Goal: Task Accomplishment & Management: Use online tool/utility

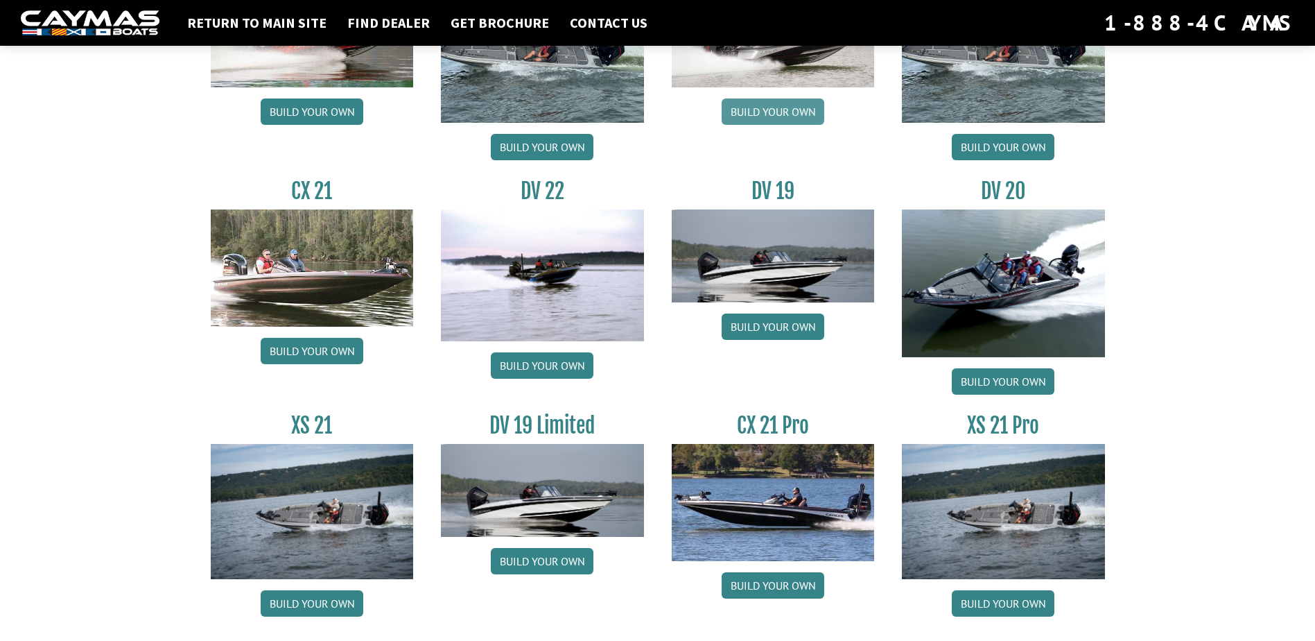
scroll to position [1563, 0]
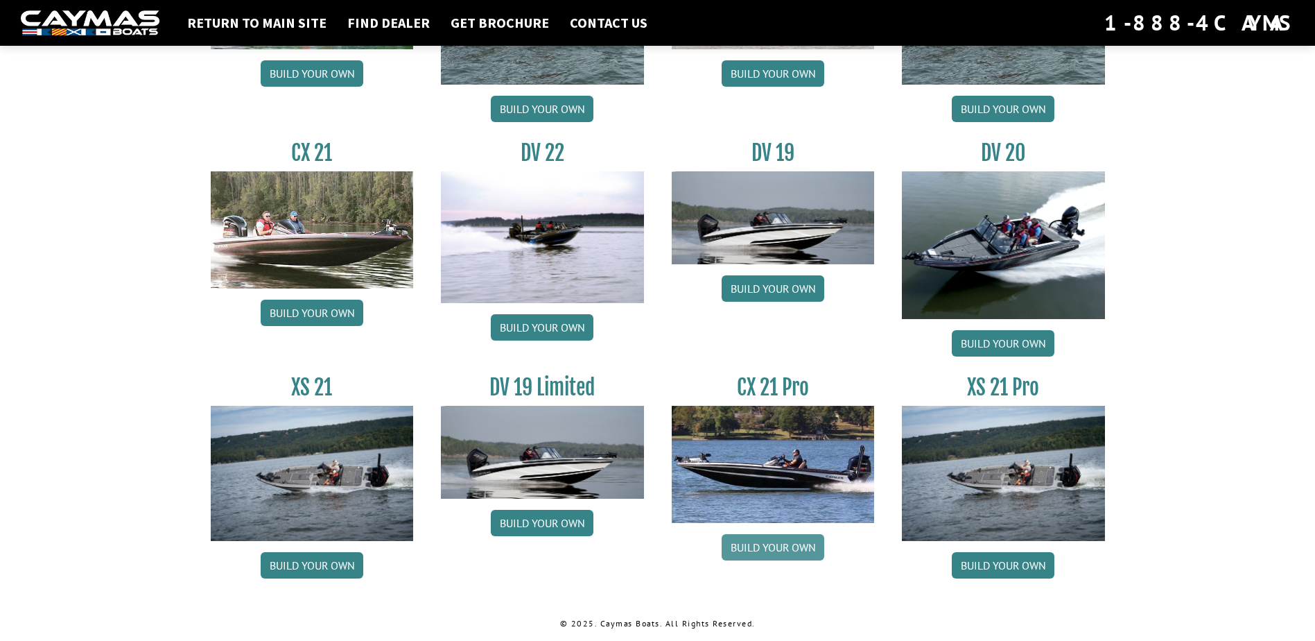
click at [778, 550] on link "Build your own" at bounding box center [773, 547] width 103 height 26
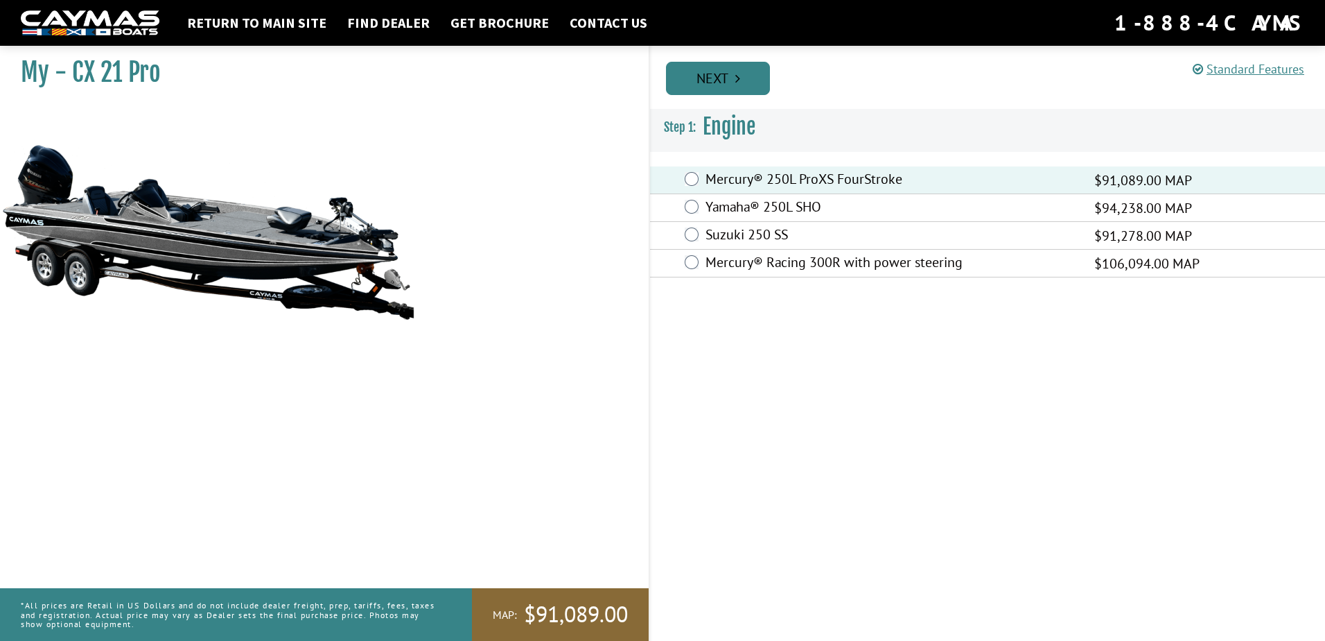
click at [723, 78] on link "Next" at bounding box center [718, 78] width 104 height 33
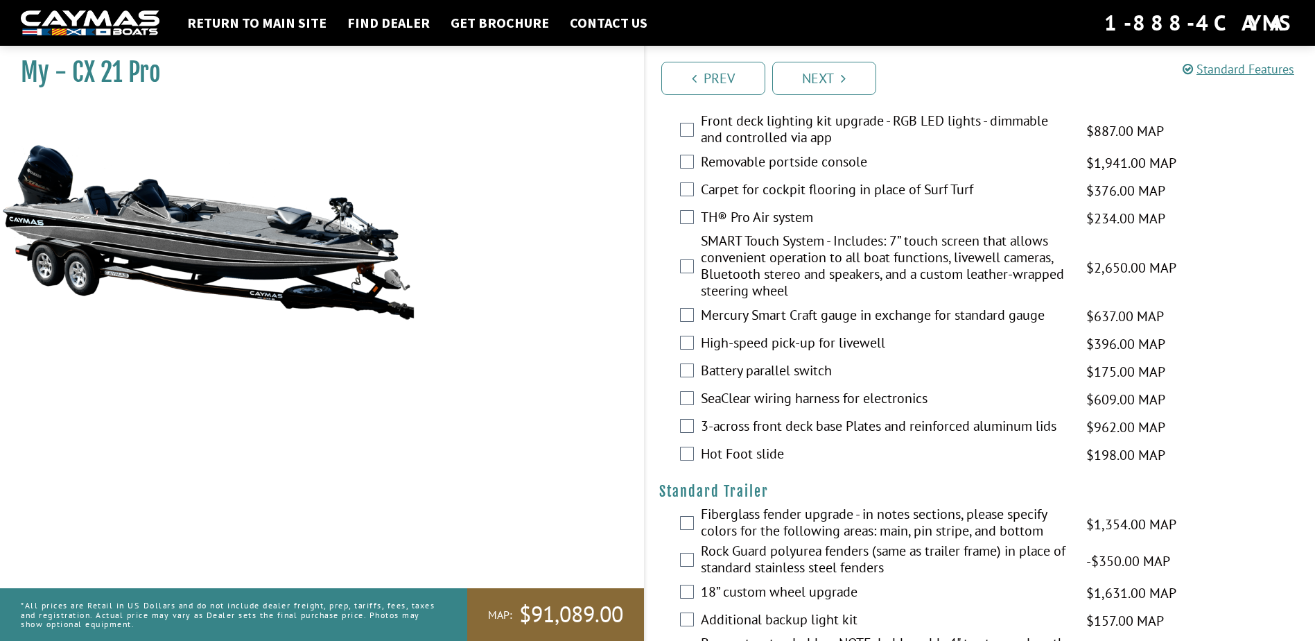
scroll to position [1381, 0]
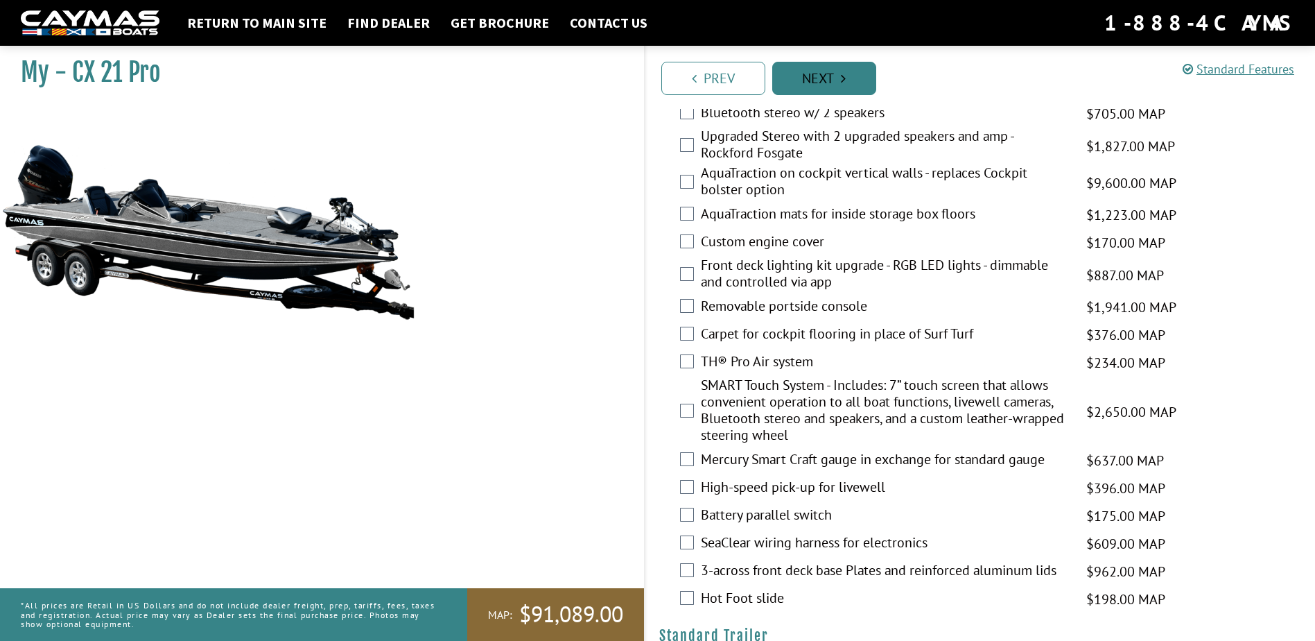
click at [795, 76] on link "Next" at bounding box center [824, 78] width 104 height 33
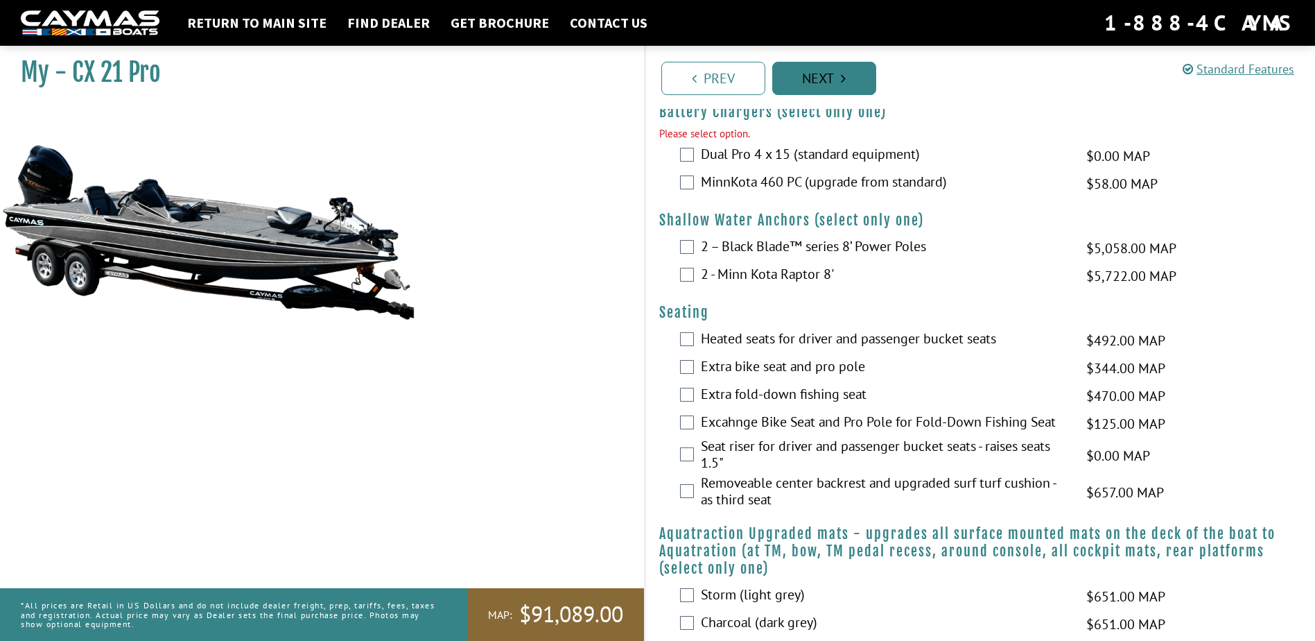
scroll to position [754, 0]
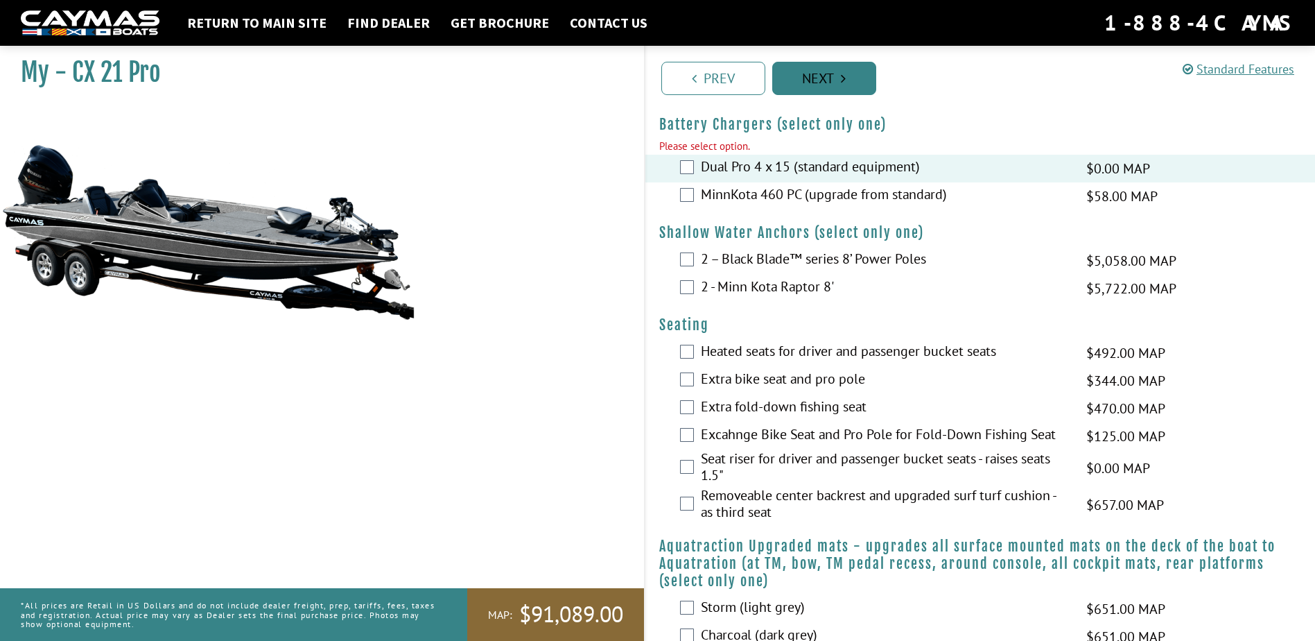
drag, startPoint x: 835, startPoint y: 96, endPoint x: 829, endPoint y: 81, distance: 15.8
click at [835, 95] on div "Prev Next" at bounding box center [980, 77] width 672 height 63
click at [829, 80] on link "Next" at bounding box center [824, 78] width 104 height 33
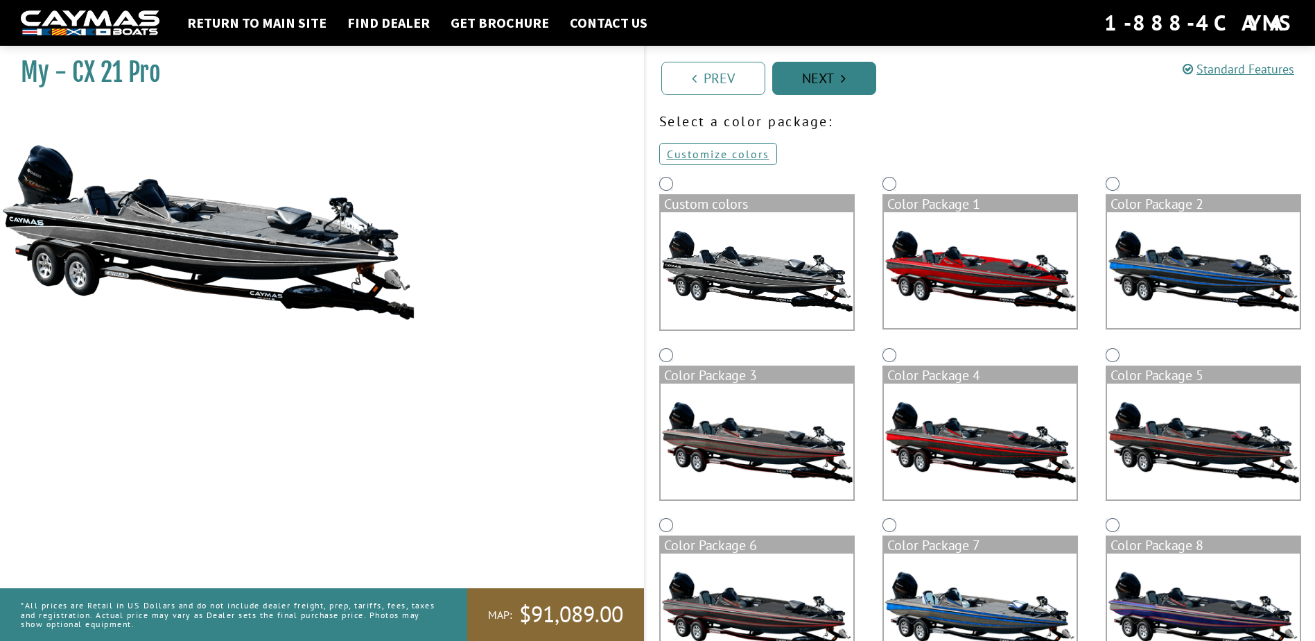
scroll to position [0, 0]
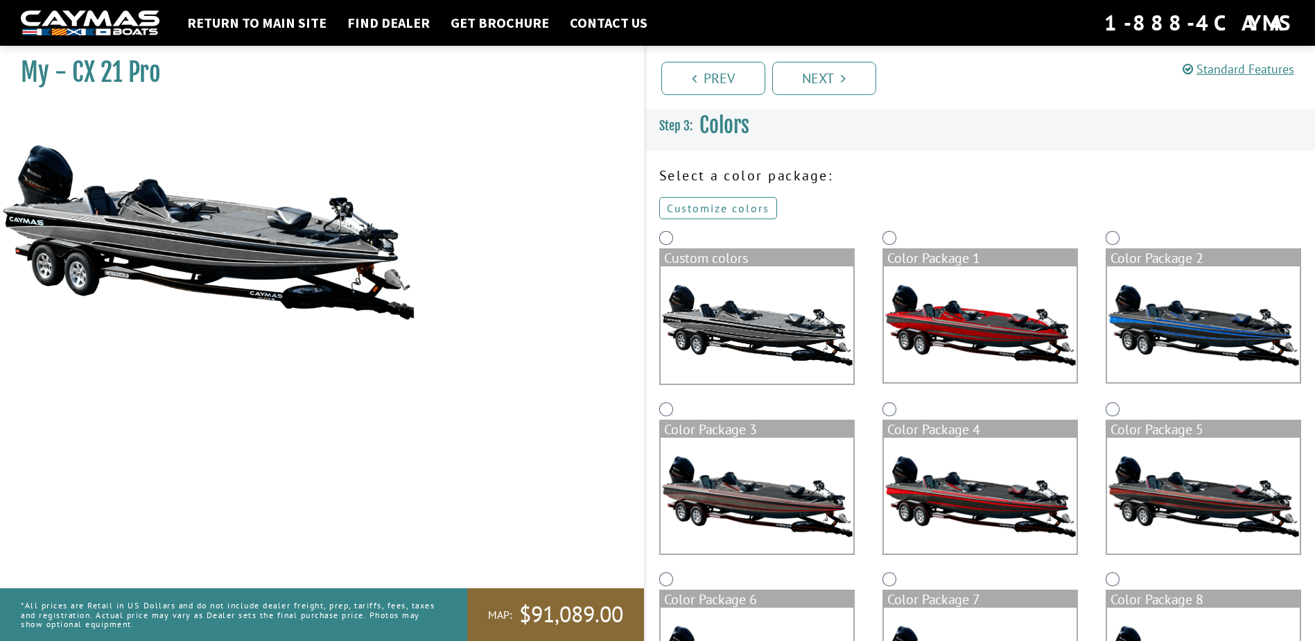
click at [747, 212] on link "Customize colors" at bounding box center [718, 208] width 118 height 22
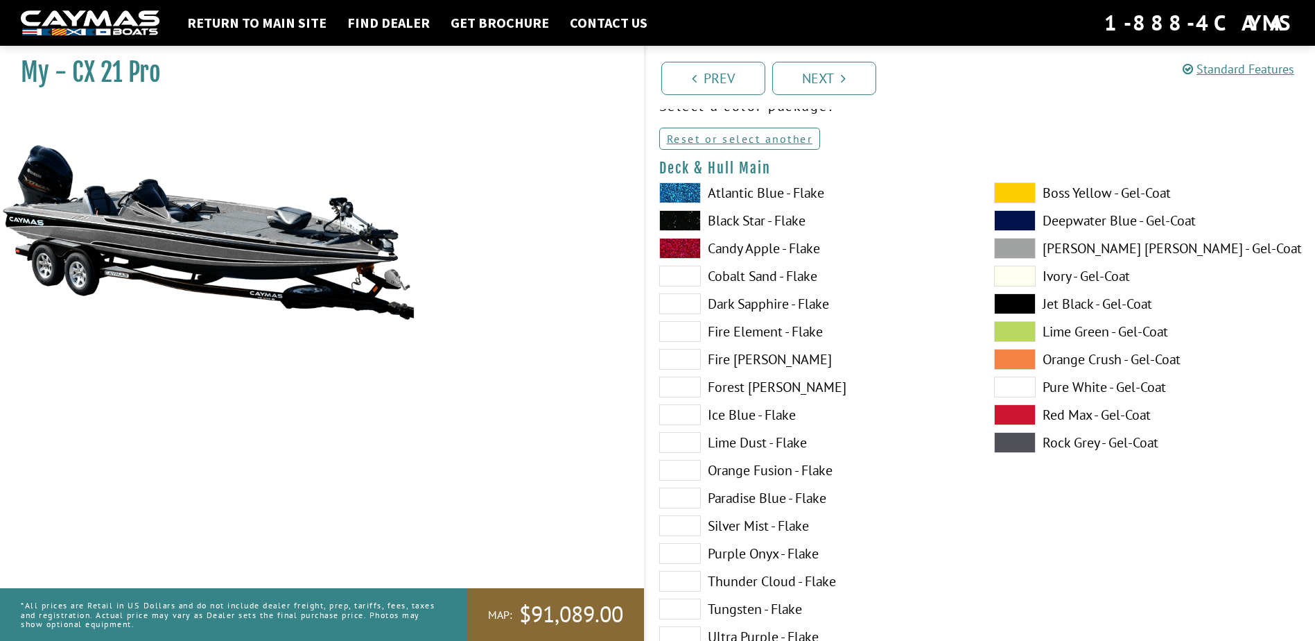
scroll to position [139, 0]
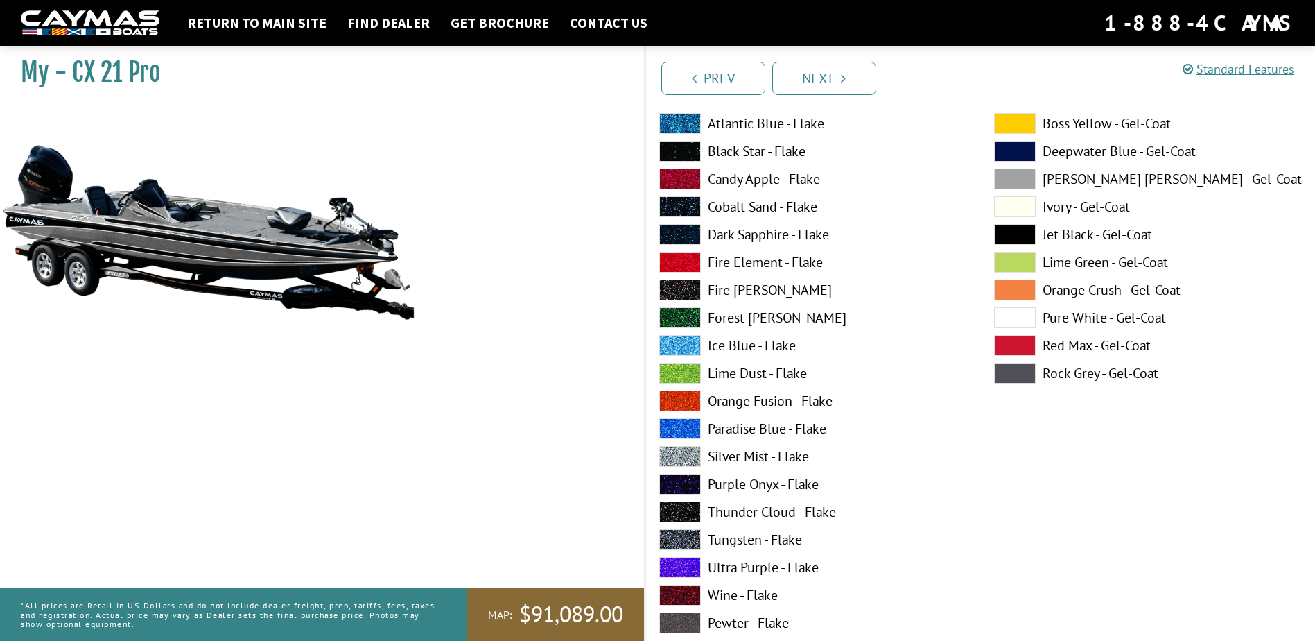
click at [729, 456] on label "Silver Mist - Flake" at bounding box center [812, 456] width 307 height 21
click at [1009, 183] on span at bounding box center [1015, 178] width 42 height 21
click at [1010, 181] on span at bounding box center [1015, 178] width 42 height 21
click at [1025, 180] on span at bounding box center [1015, 178] width 42 height 21
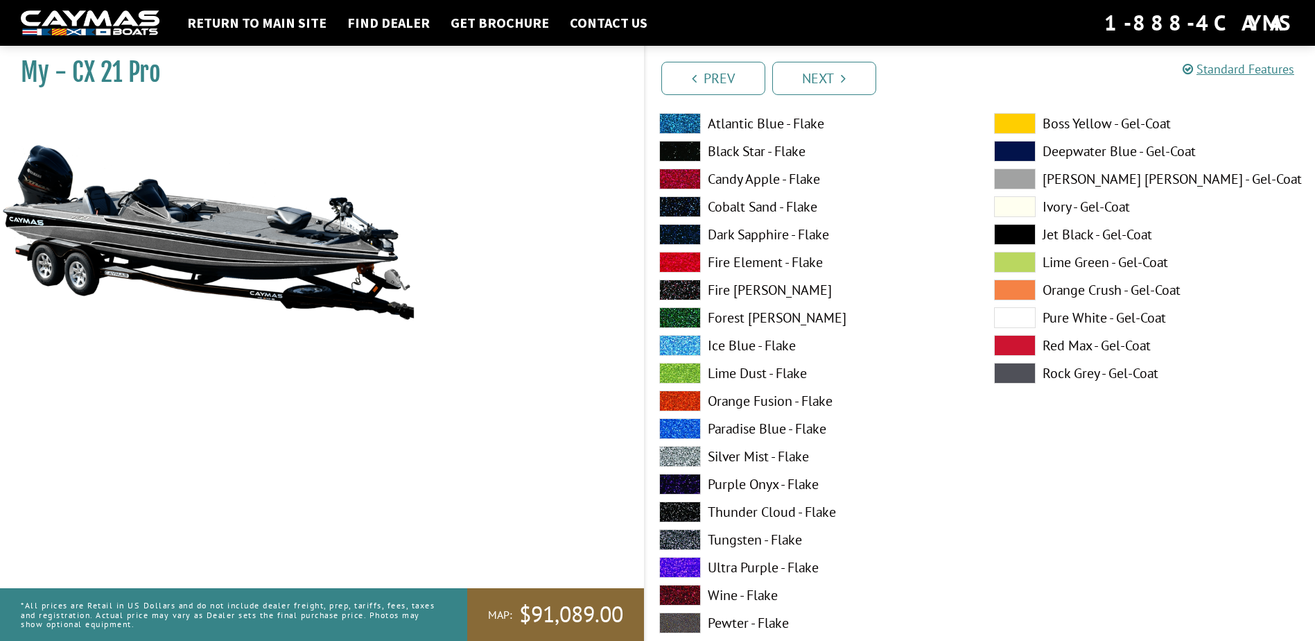
click at [1022, 179] on span at bounding box center [1015, 178] width 42 height 21
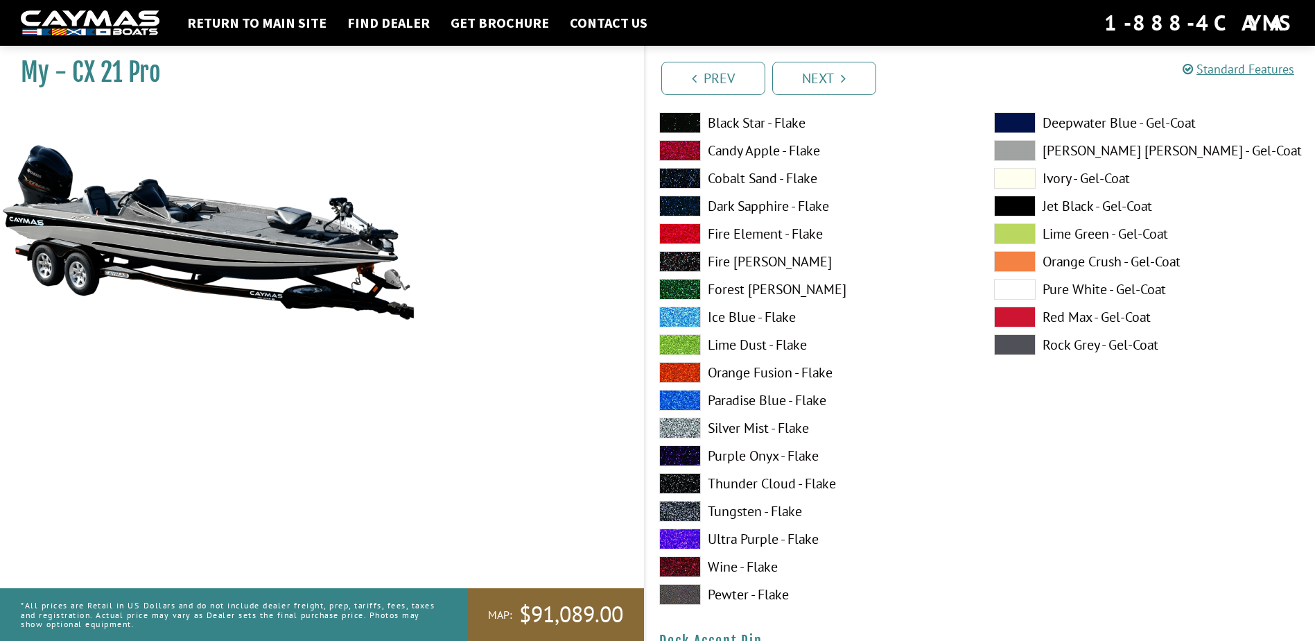
scroll to position [763, 0]
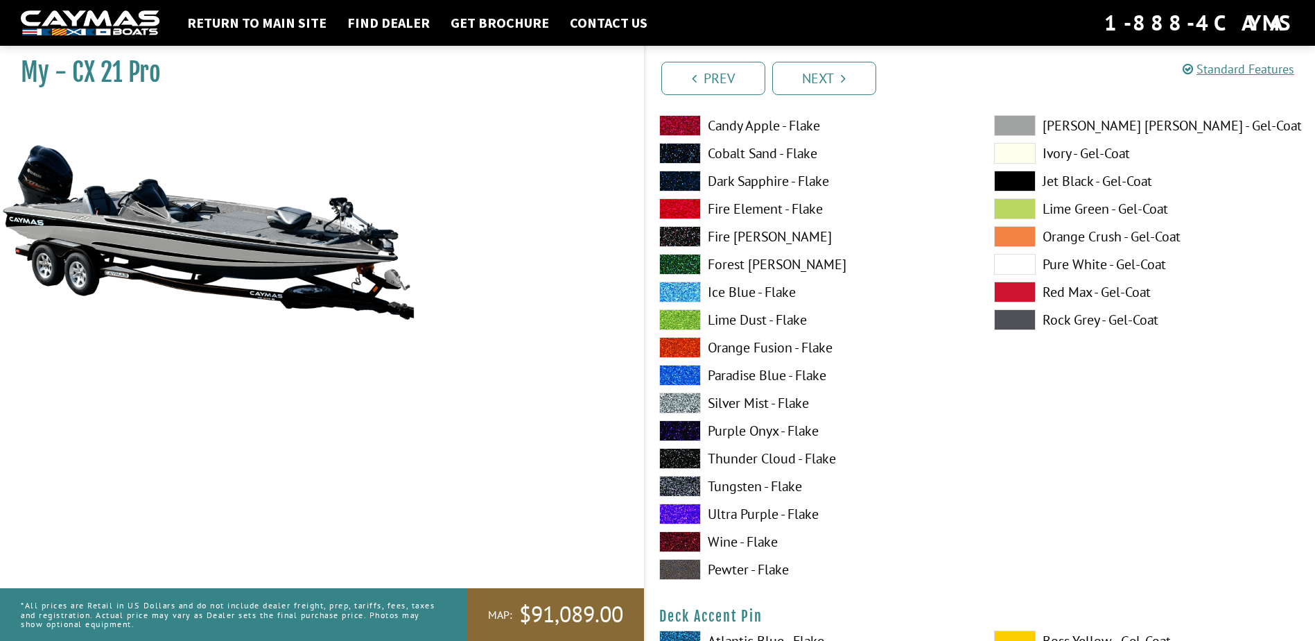
click at [733, 320] on label "Lime Dust - Flake" at bounding box center [812, 319] width 307 height 21
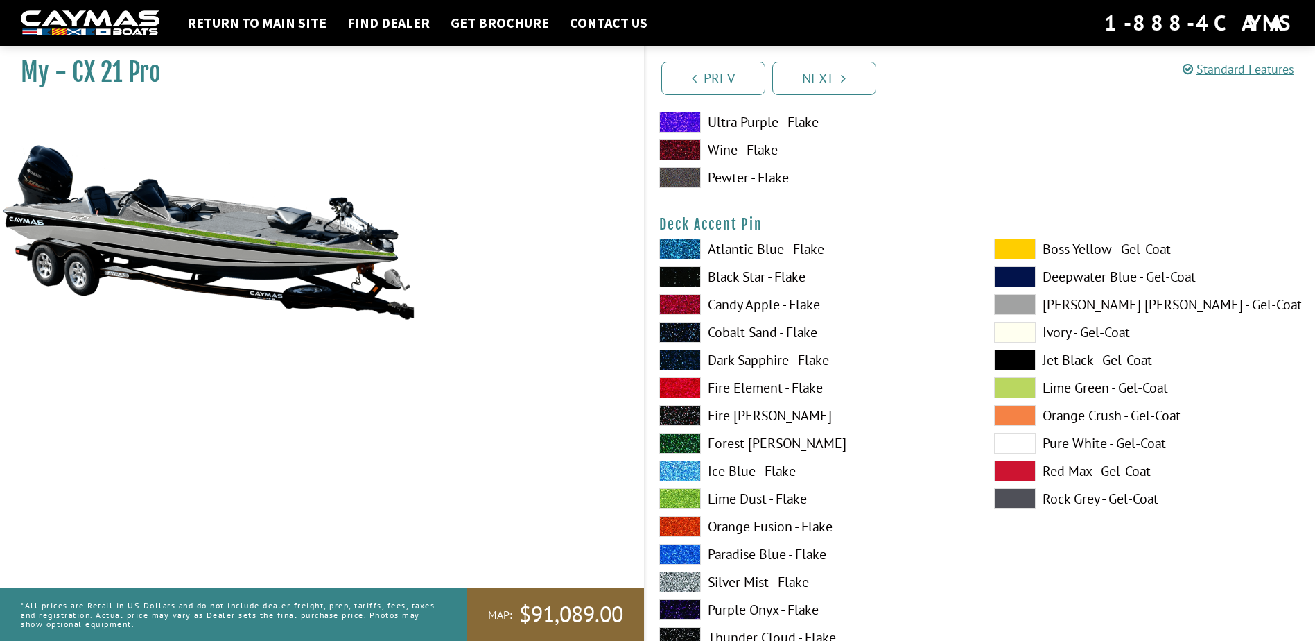
scroll to position [1178, 0]
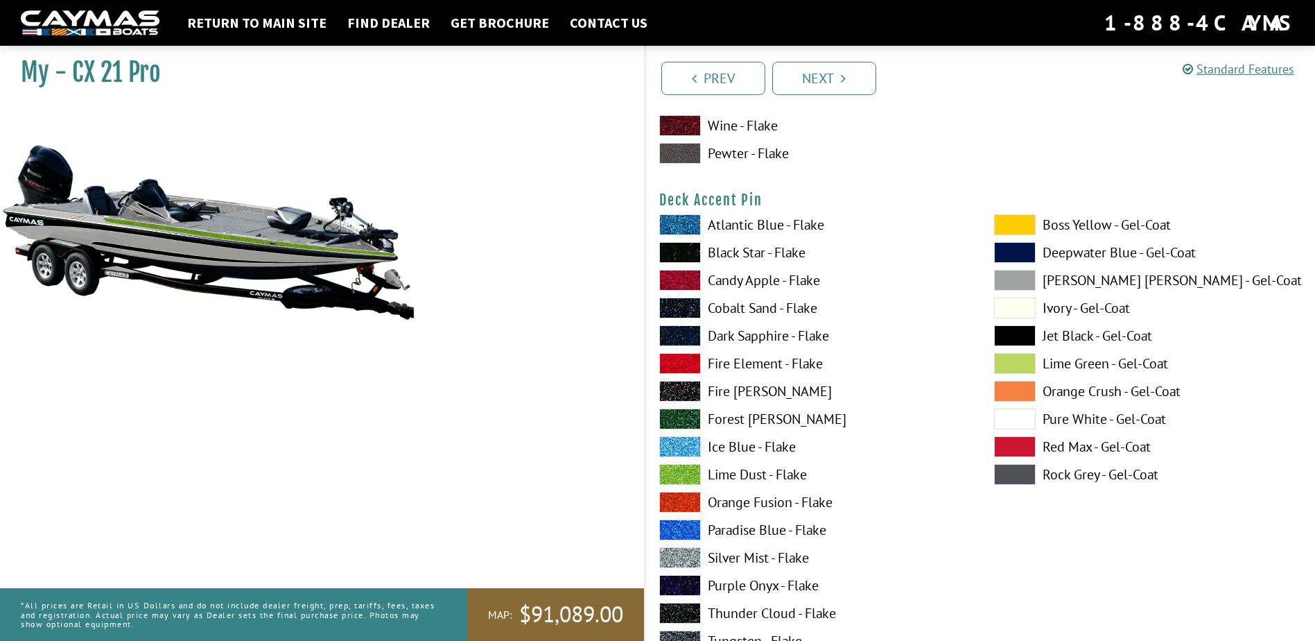
click at [1031, 262] on span at bounding box center [1015, 252] width 42 height 21
click at [1031, 276] on span at bounding box center [1015, 280] width 42 height 21
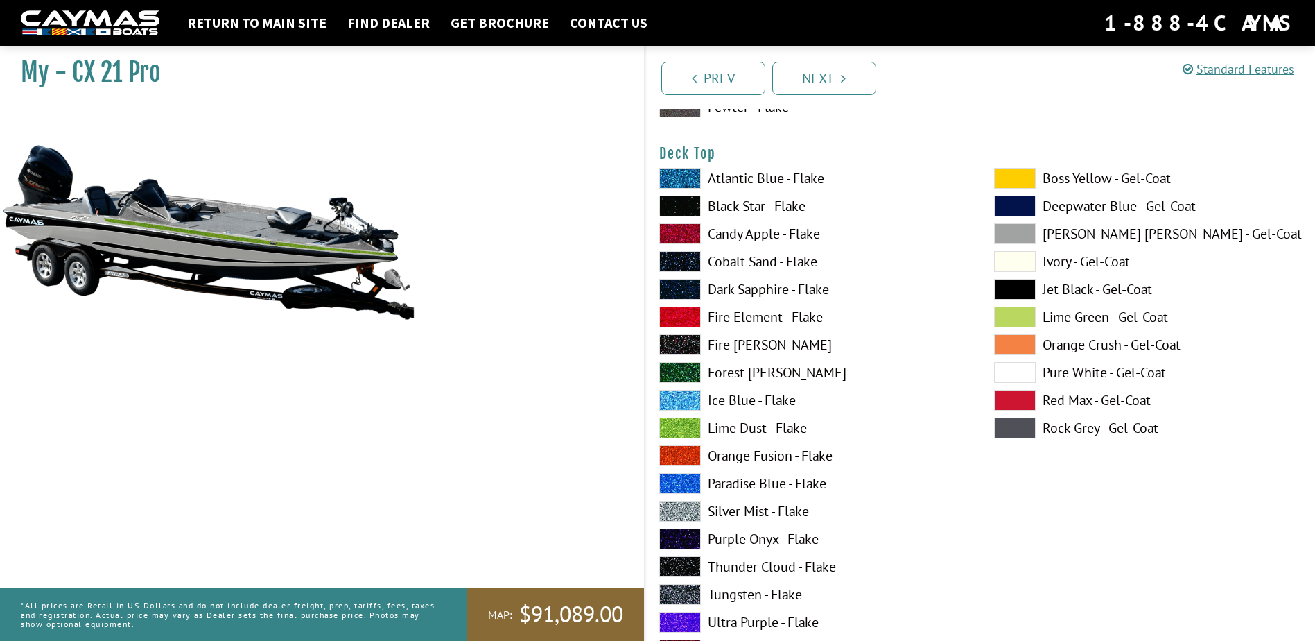
scroll to position [1802, 0]
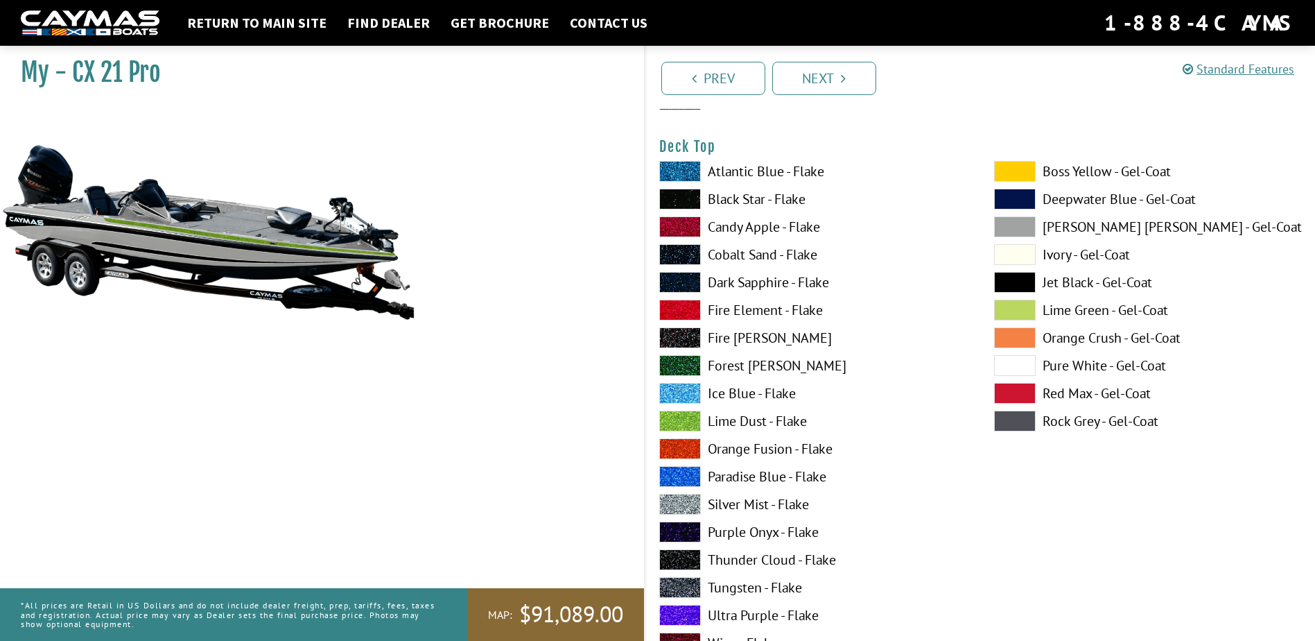
click at [745, 425] on label "Lime Dust - Flake" at bounding box center [812, 420] width 307 height 21
click at [1013, 263] on span at bounding box center [1015, 254] width 42 height 21
click at [1010, 228] on span at bounding box center [1015, 226] width 42 height 21
click at [1007, 229] on span at bounding box center [1015, 226] width 42 height 21
click at [1004, 233] on span at bounding box center [1015, 226] width 42 height 21
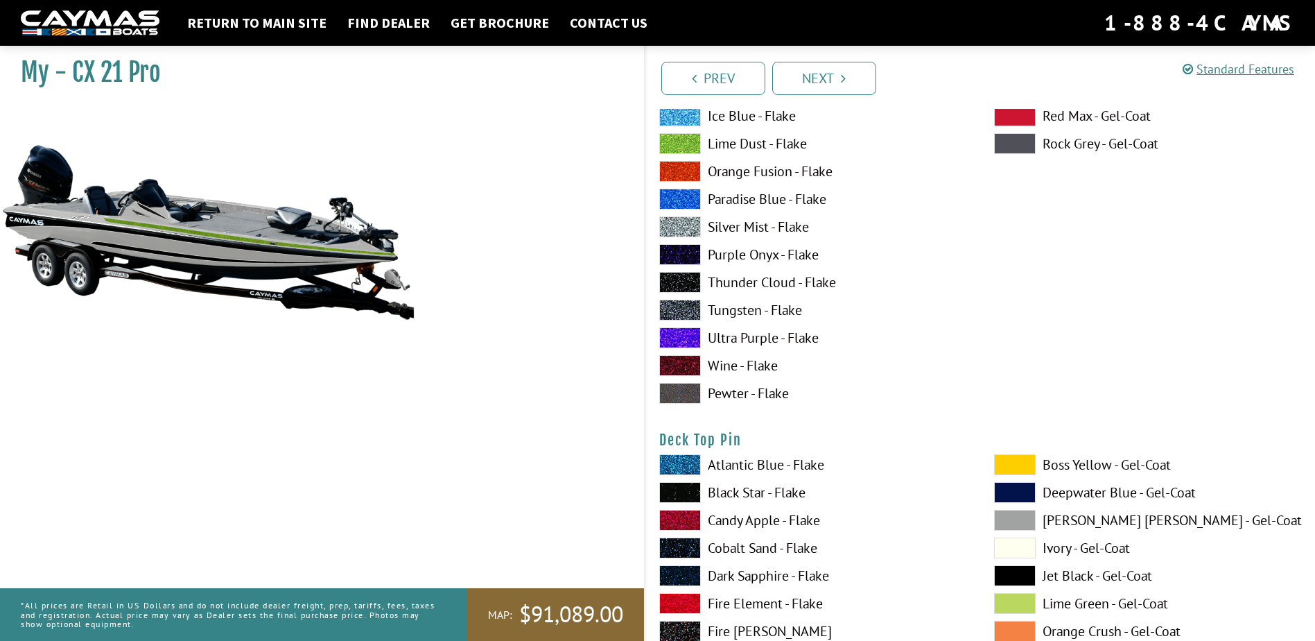
scroll to position [2357, 0]
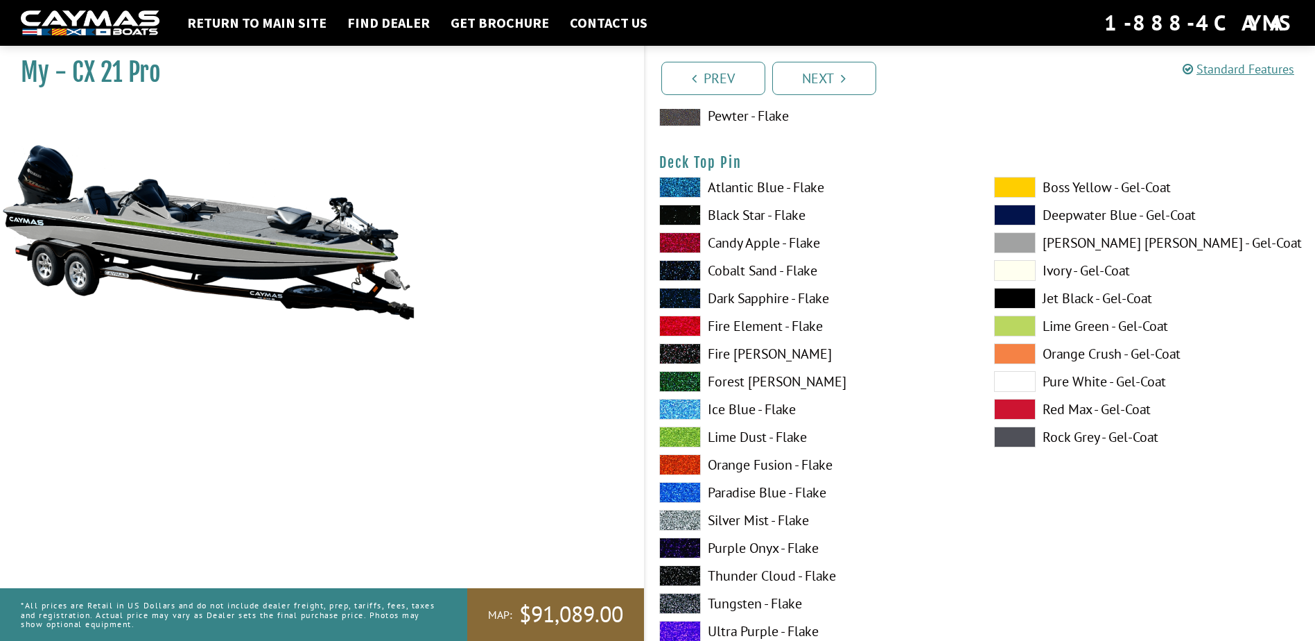
click at [688, 440] on span at bounding box center [680, 436] width 42 height 21
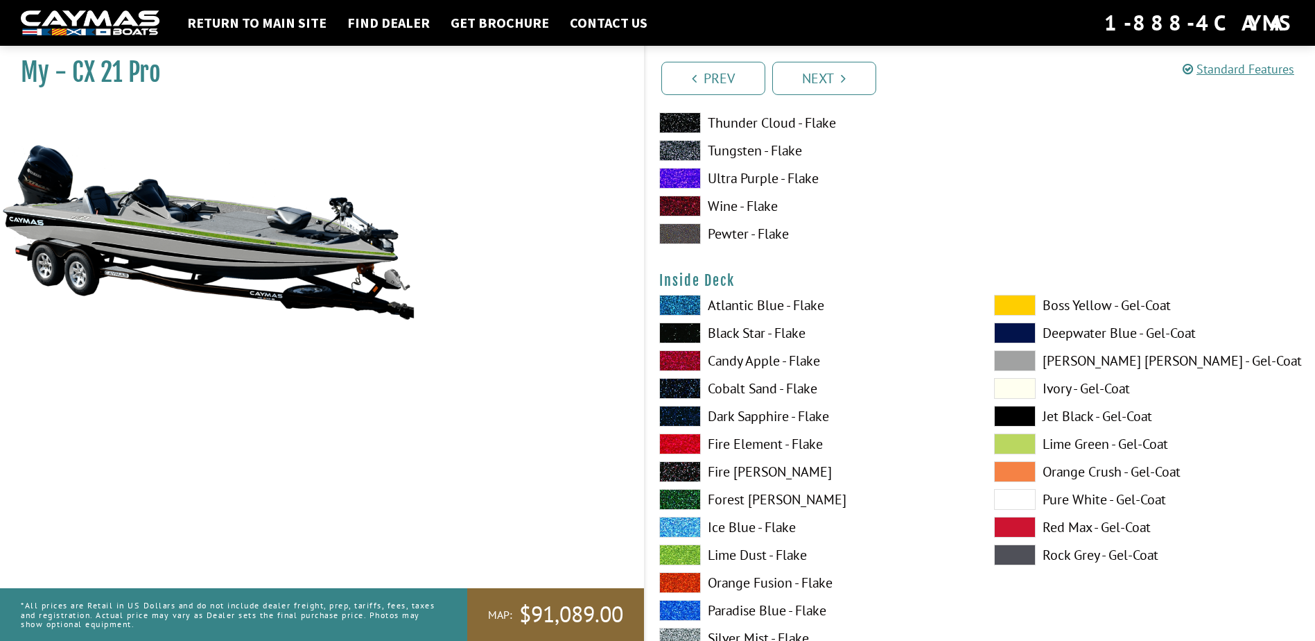
scroll to position [2842, 0]
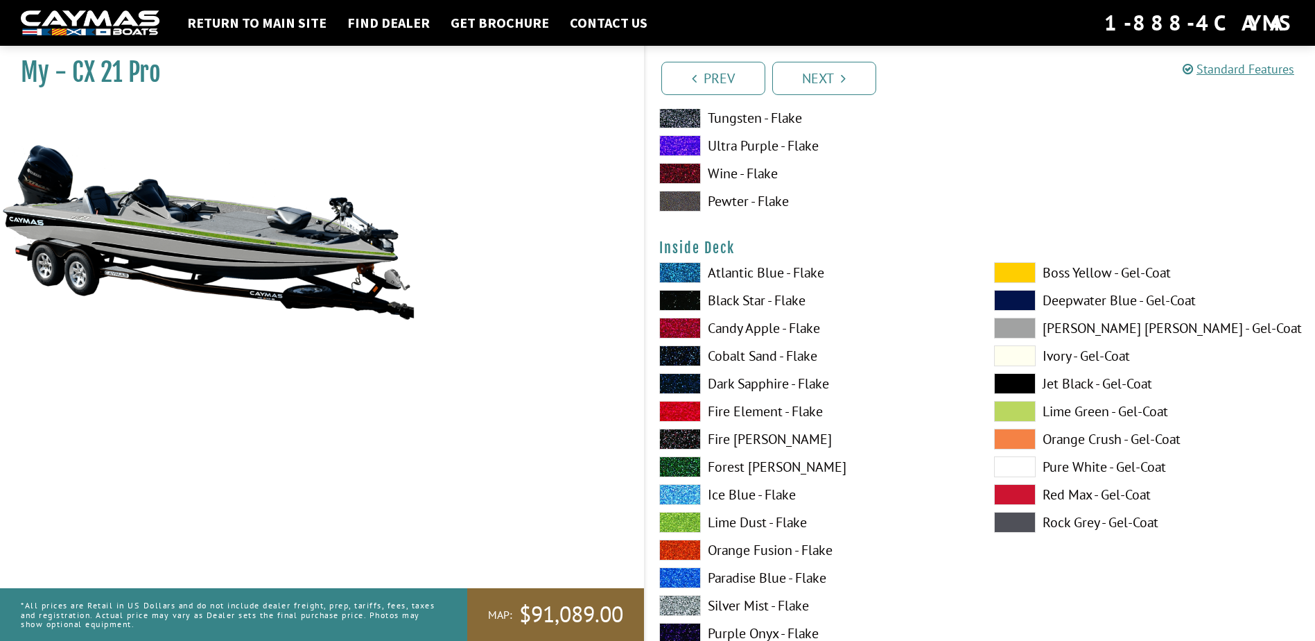
click at [1013, 326] on span at bounding box center [1015, 327] width 42 height 21
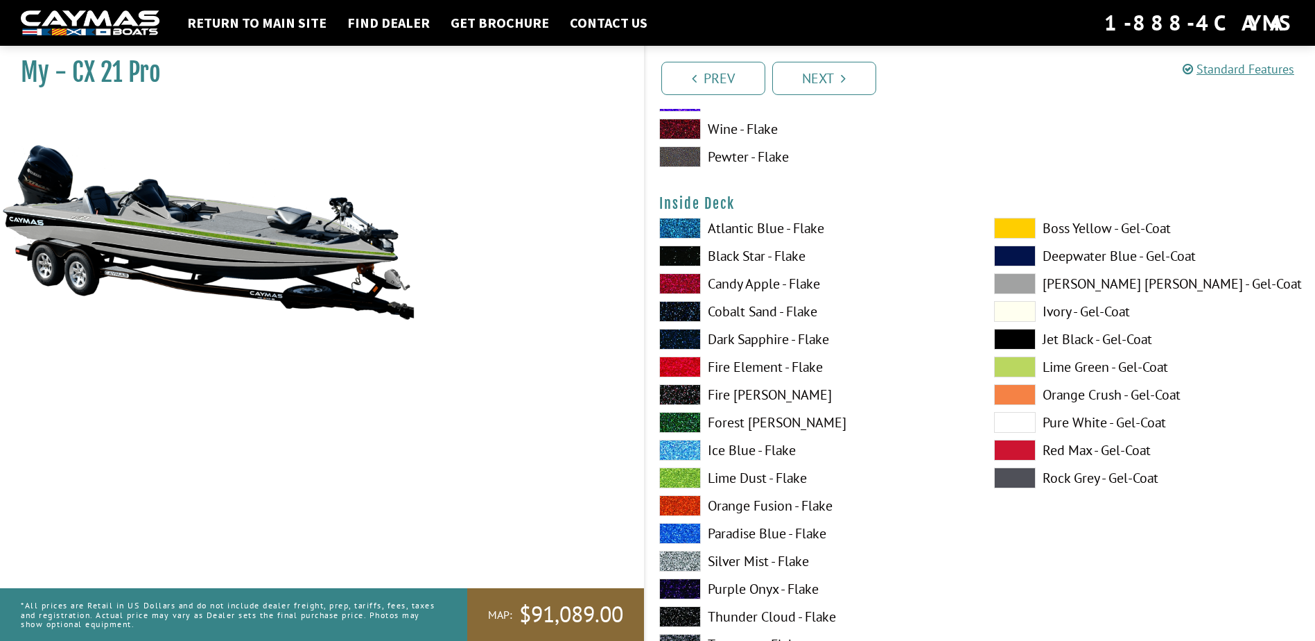
scroll to position [2912, 0]
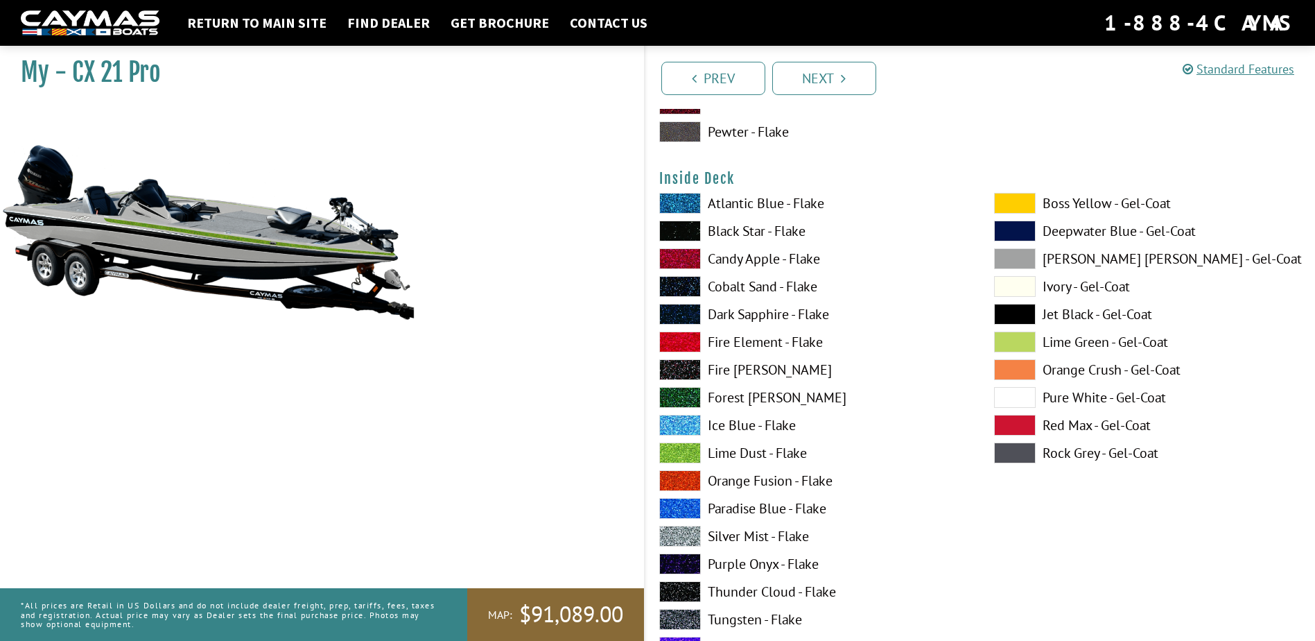
click at [731, 457] on label "Lime Dust - Flake" at bounding box center [812, 452] width 307 height 21
click at [1065, 262] on label "[PERSON_NAME] [PERSON_NAME] - Gel-Coat" at bounding box center [1147, 258] width 307 height 21
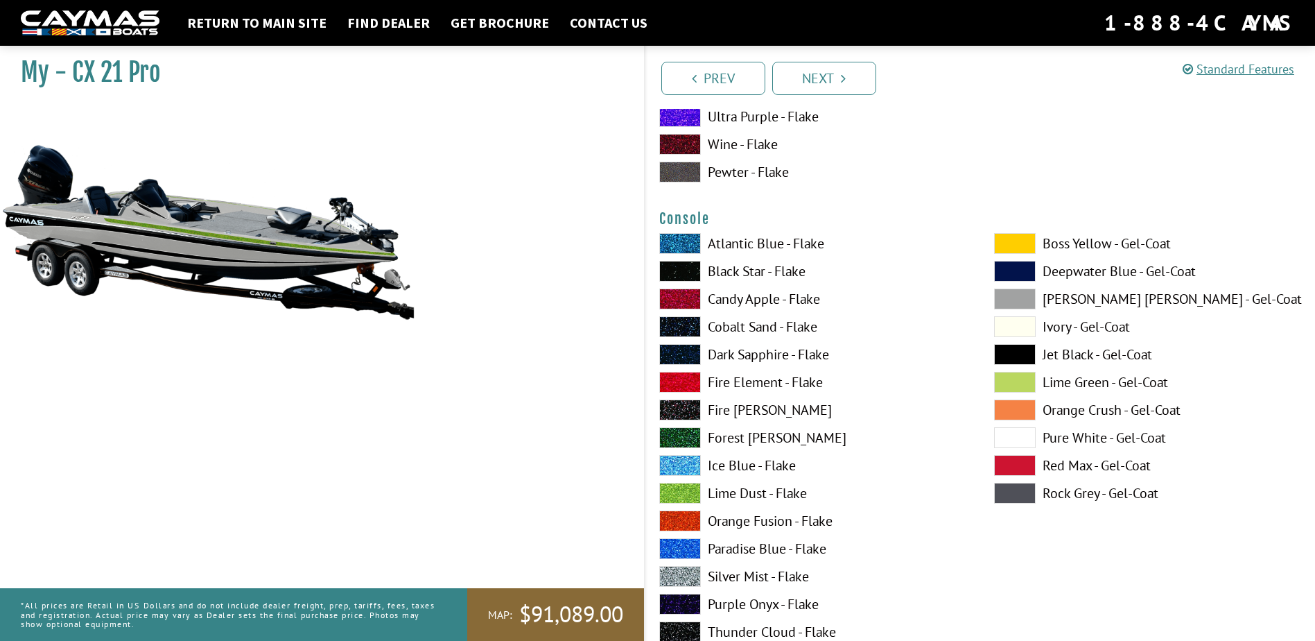
scroll to position [3466, 0]
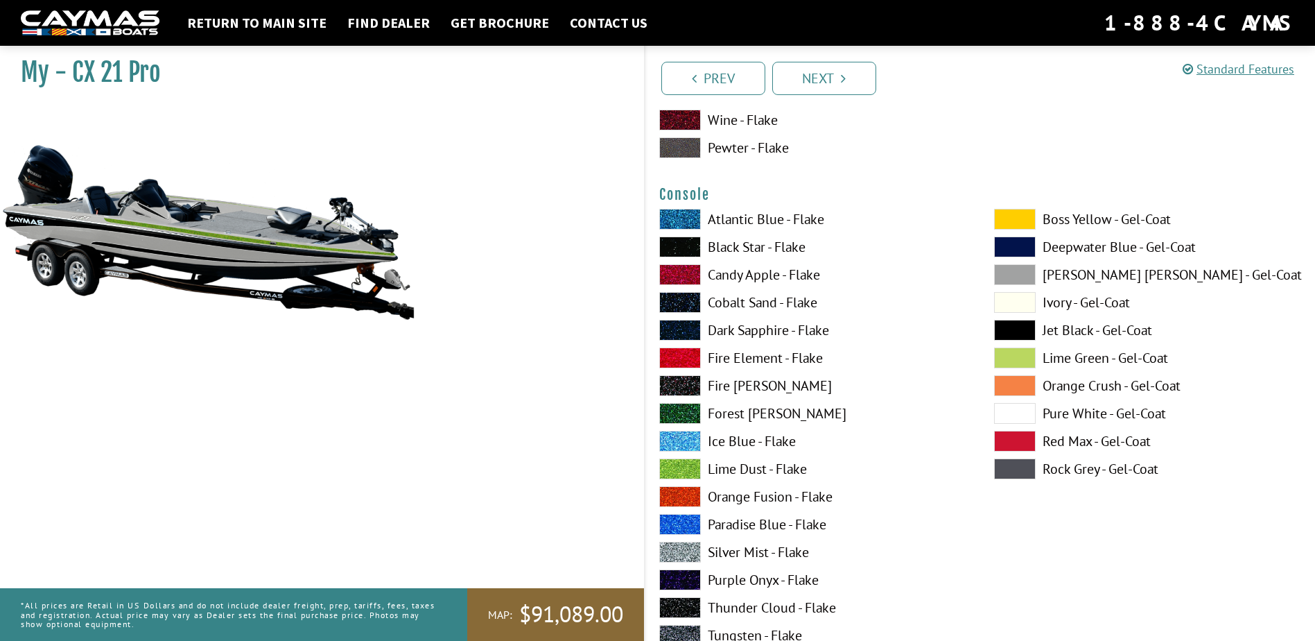
click at [723, 474] on label "Lime Dust - Flake" at bounding box center [812, 468] width 307 height 21
click at [1009, 353] on span at bounding box center [1015, 357] width 42 height 21
click at [745, 464] on label "Lime Dust - Flake" at bounding box center [812, 468] width 307 height 21
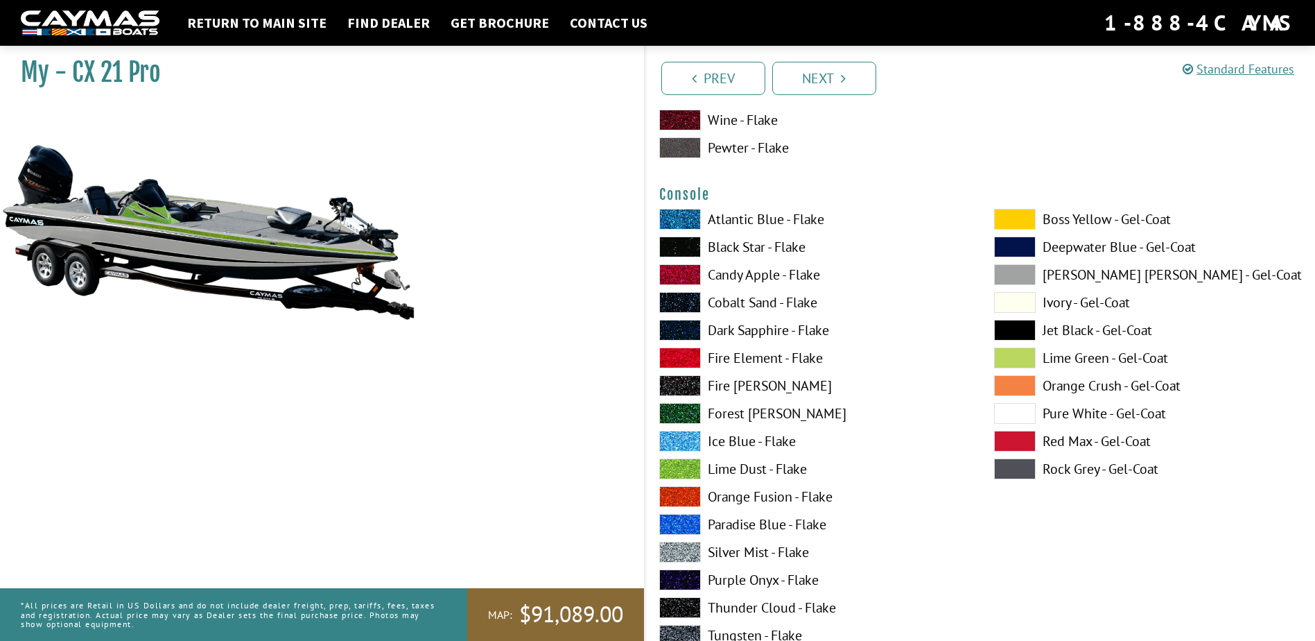
click at [1015, 362] on span at bounding box center [1015, 357] width 42 height 21
click at [770, 471] on label "Lime Dust - Flake" at bounding box center [812, 468] width 307 height 21
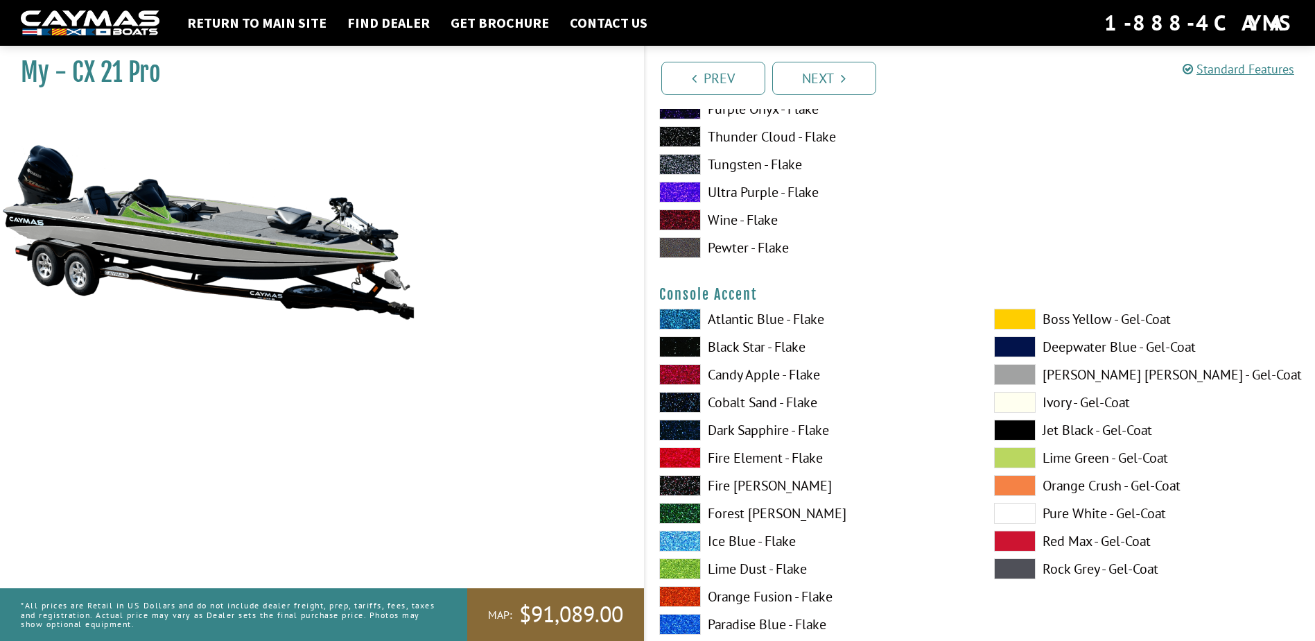
scroll to position [4021, 0]
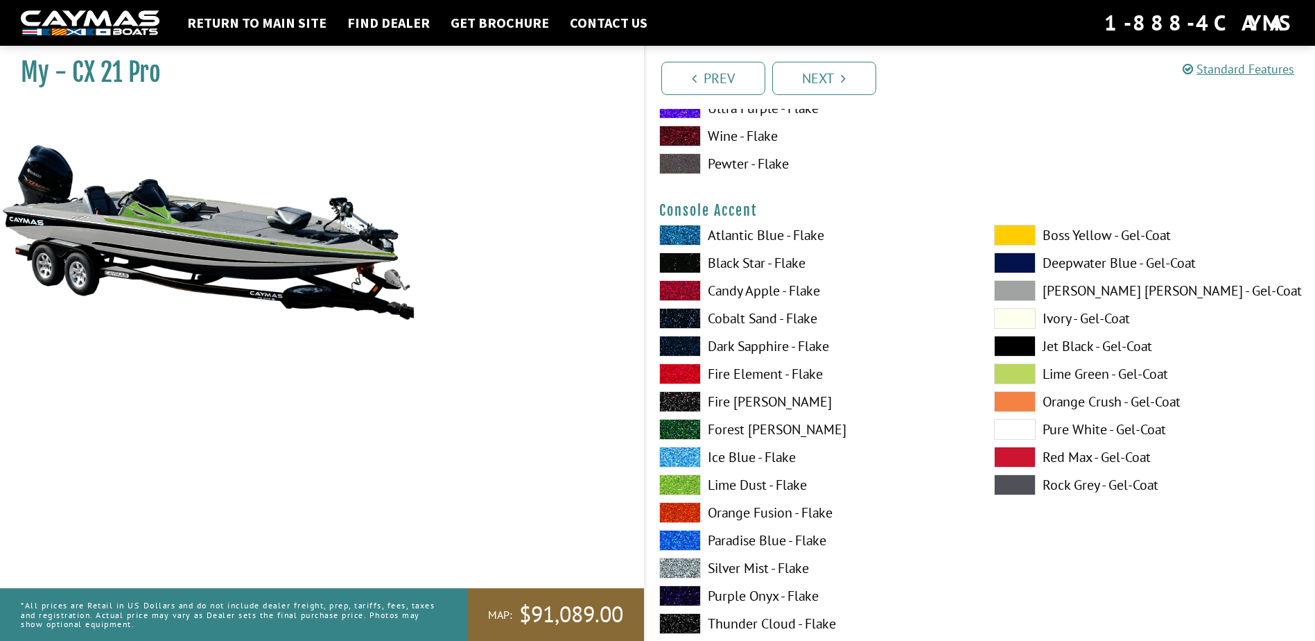
click at [761, 490] on label "Lime Dust - Flake" at bounding box center [812, 484] width 307 height 21
click at [1011, 363] on span at bounding box center [1015, 373] width 42 height 21
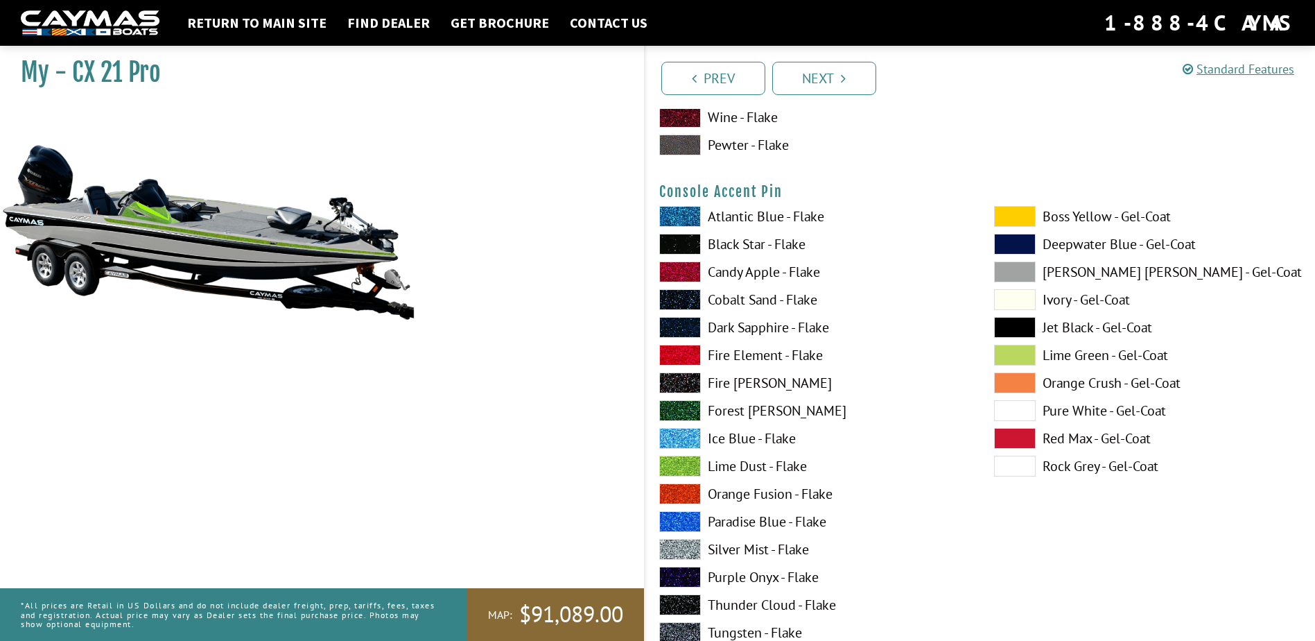
scroll to position [4645, 0]
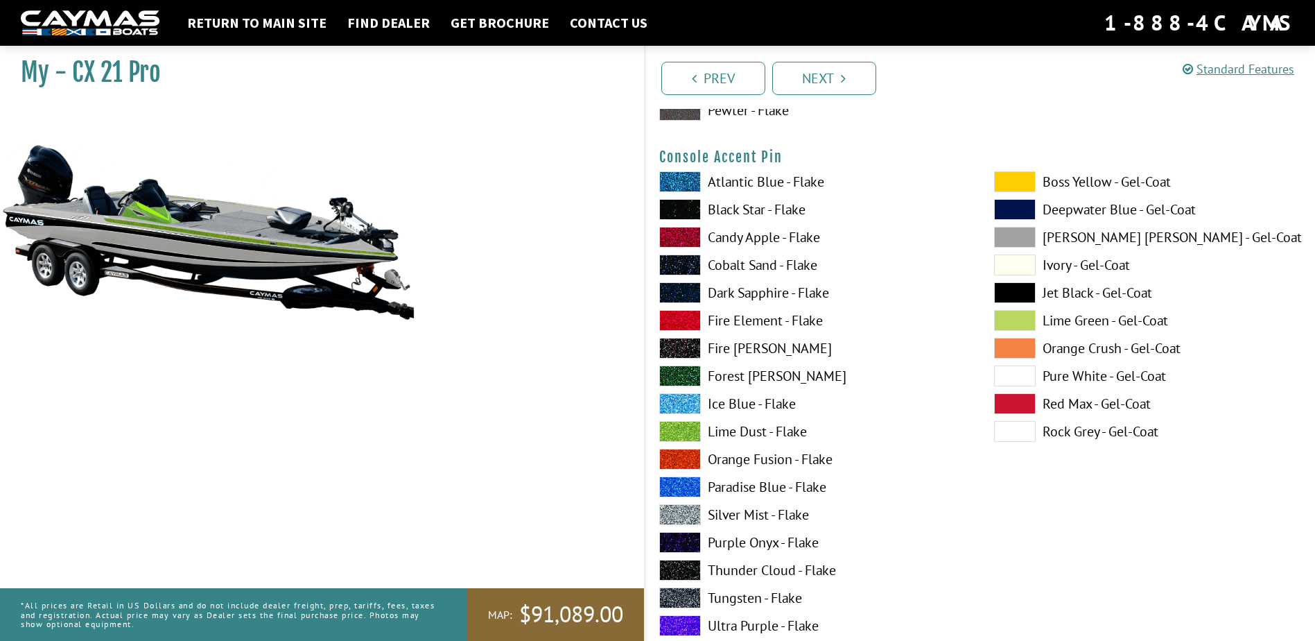
click at [732, 431] on label "Lime Dust - Flake" at bounding box center [812, 431] width 307 height 21
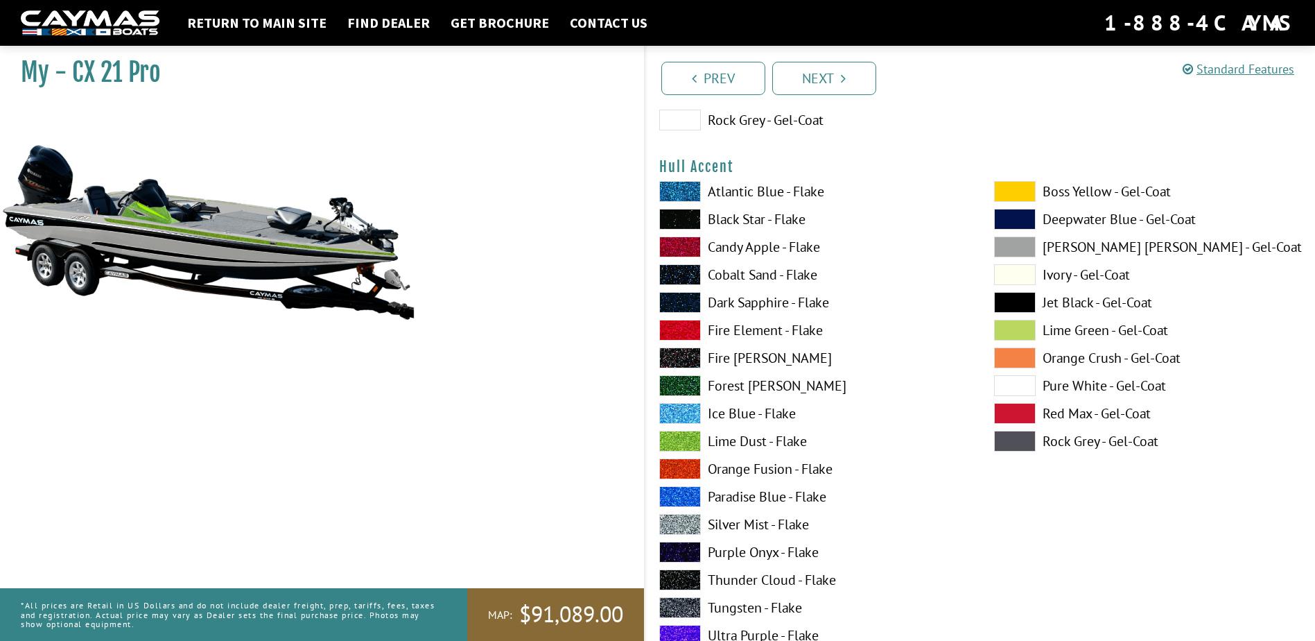
scroll to position [5546, 0]
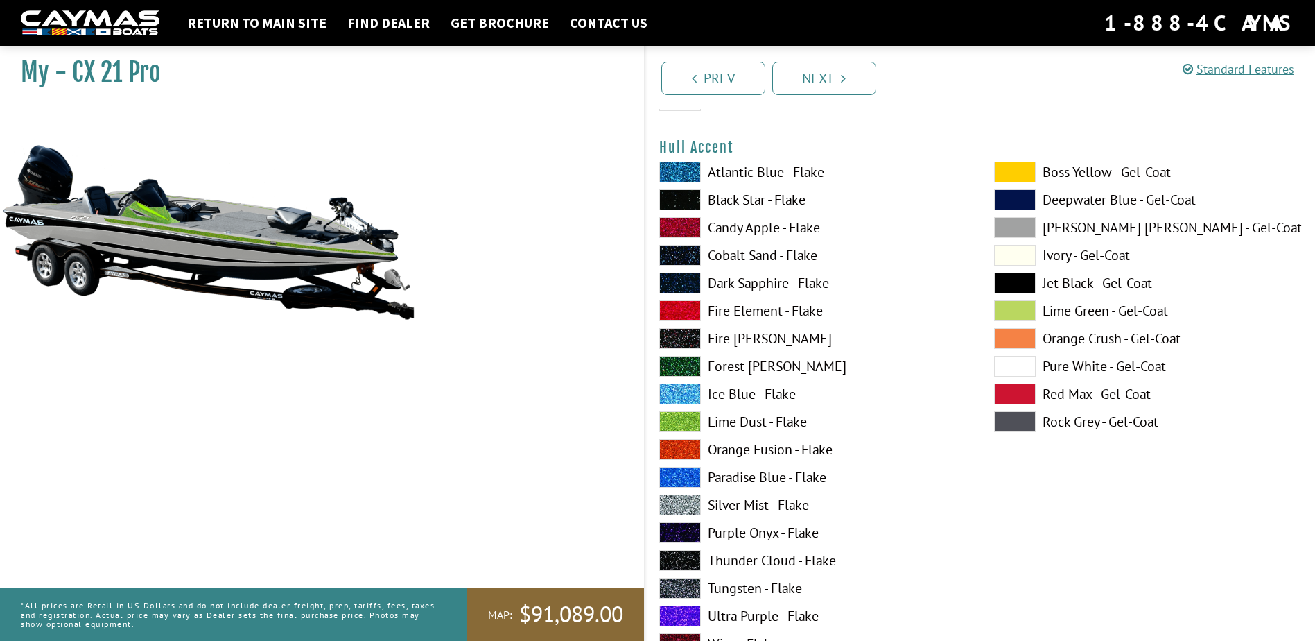
click at [734, 369] on label "Forest [PERSON_NAME]" at bounding box center [812, 366] width 307 height 21
click at [740, 419] on label "Lime Dust - Flake" at bounding box center [812, 421] width 307 height 21
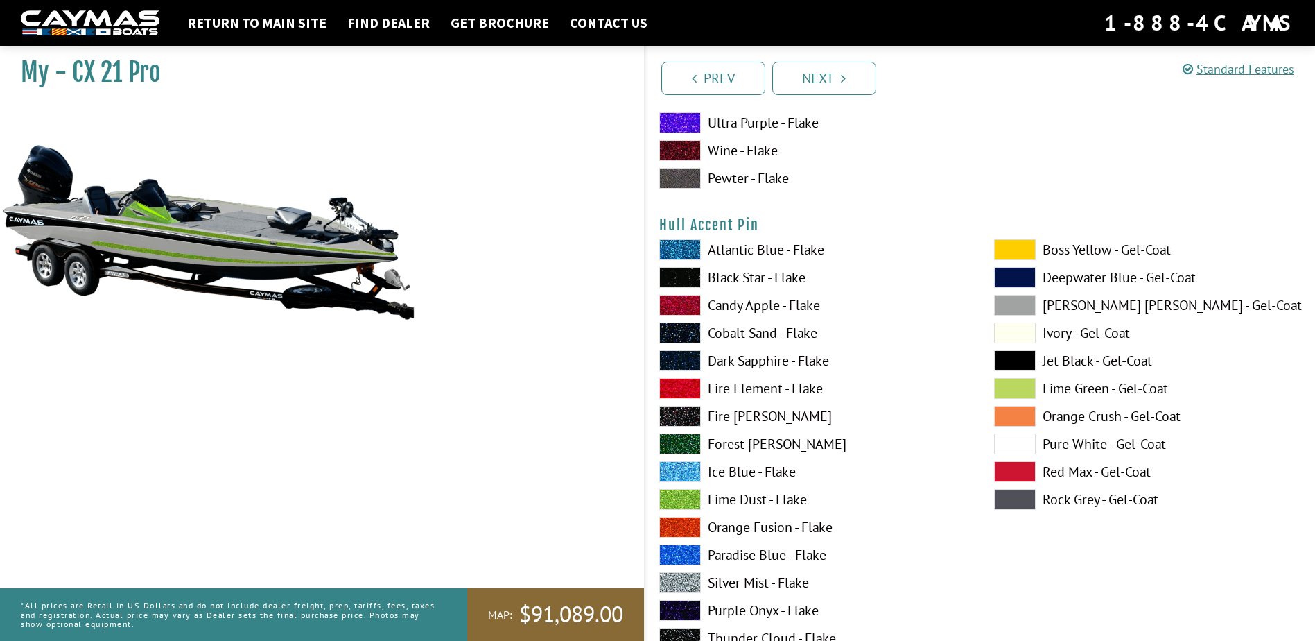
scroll to position [6100, 0]
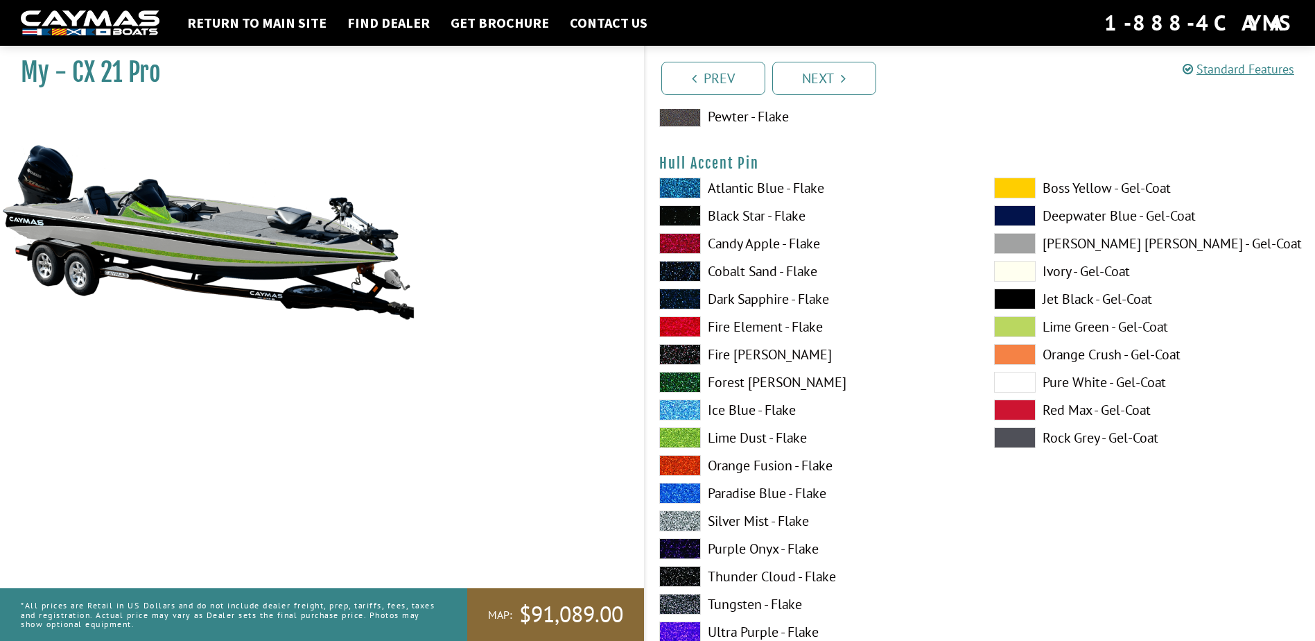
click at [736, 434] on label "Lime Dust - Flake" at bounding box center [812, 437] width 307 height 21
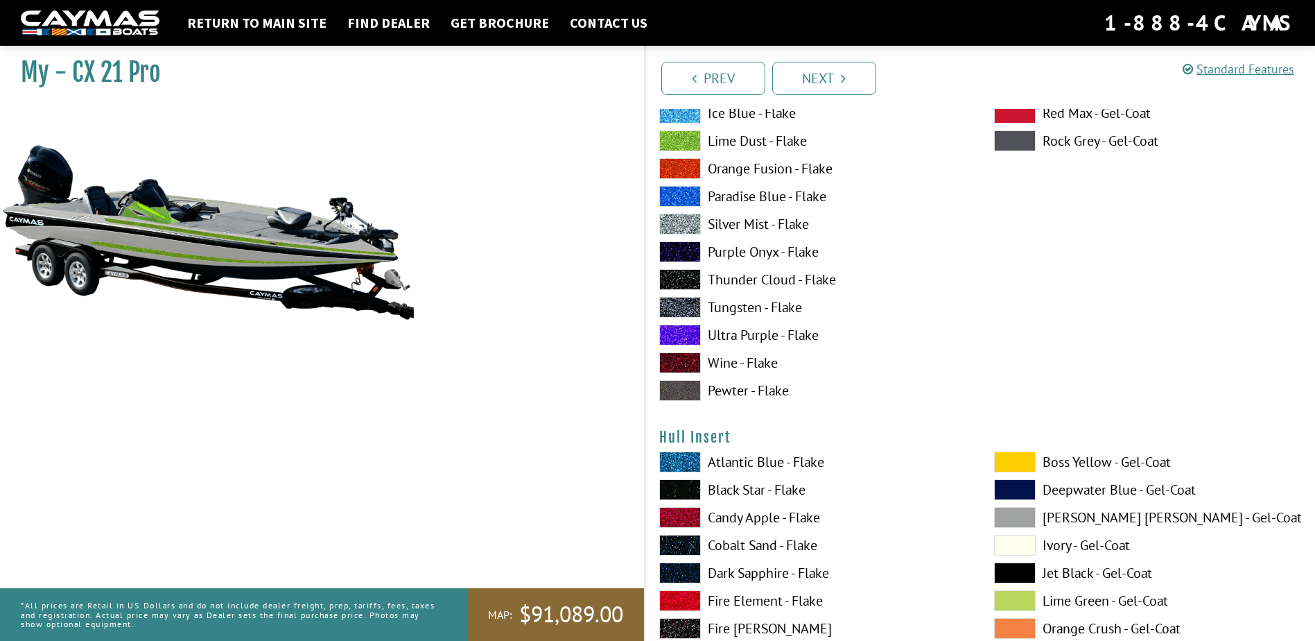
scroll to position [6586, 0]
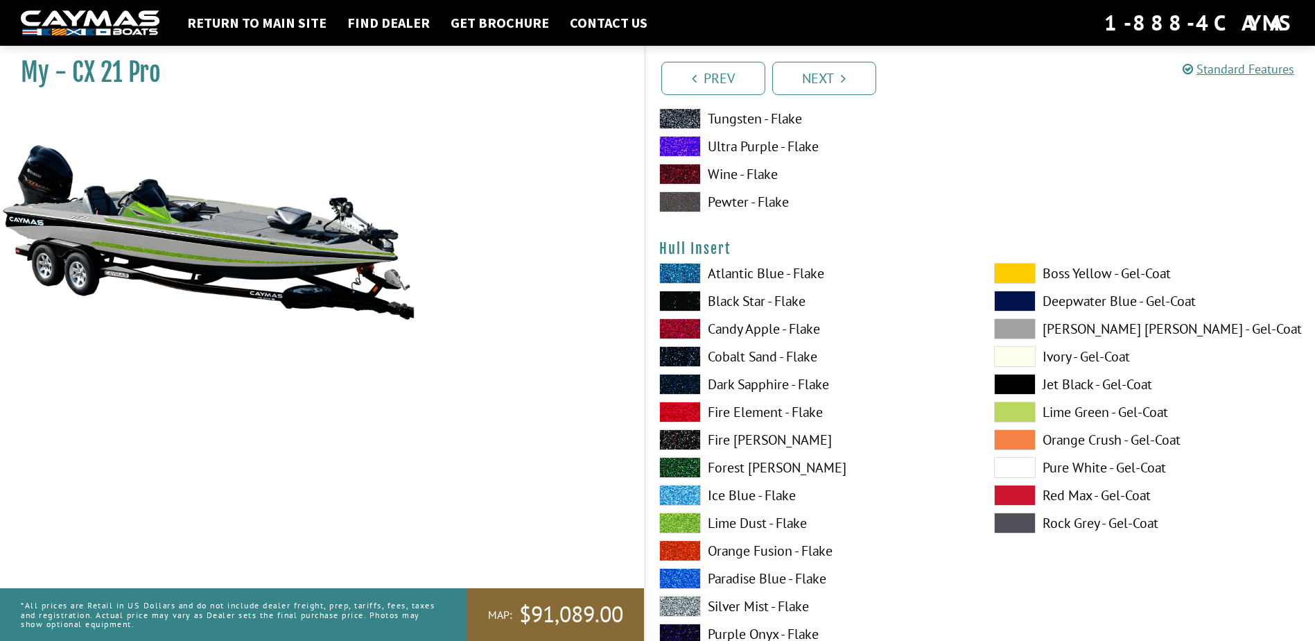
click at [756, 469] on label "Forest [PERSON_NAME]" at bounding box center [812, 467] width 307 height 21
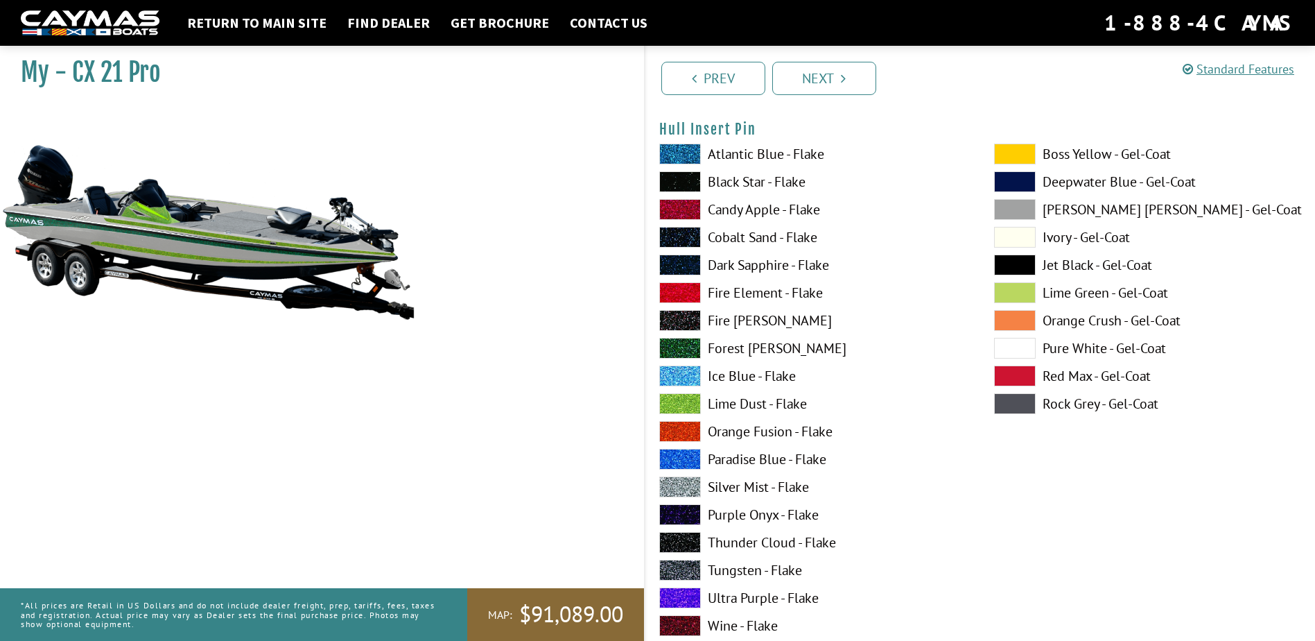
scroll to position [7279, 0]
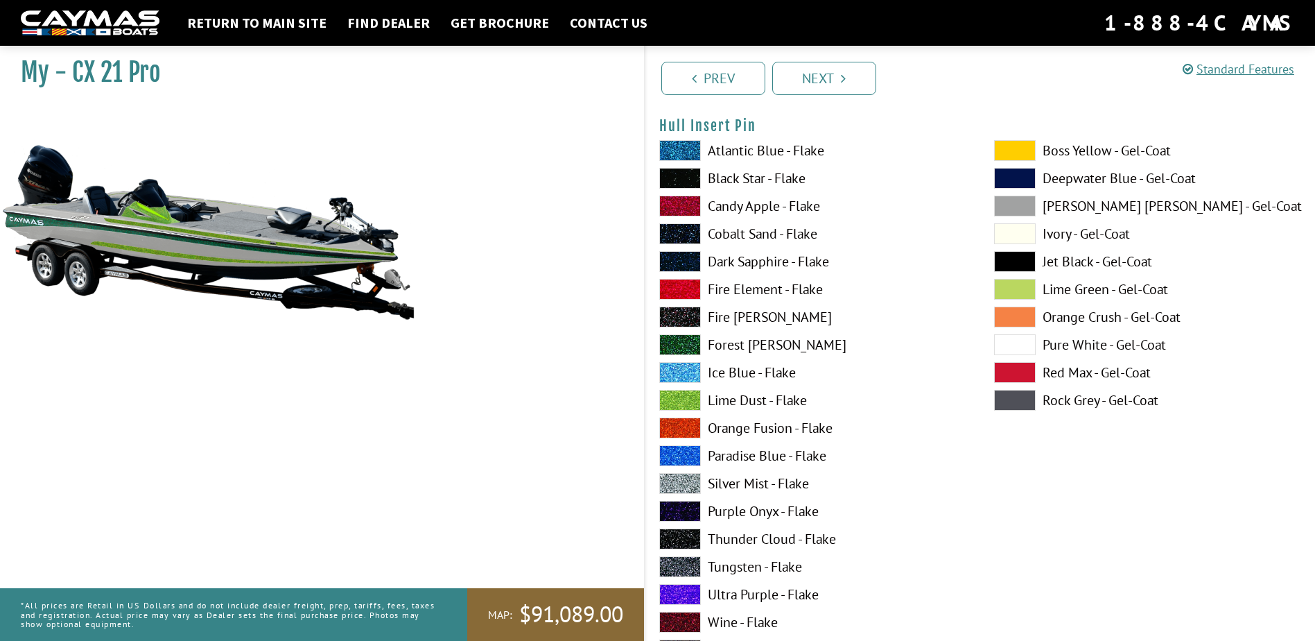
click at [730, 349] on label "Forest [PERSON_NAME]" at bounding box center [812, 344] width 307 height 21
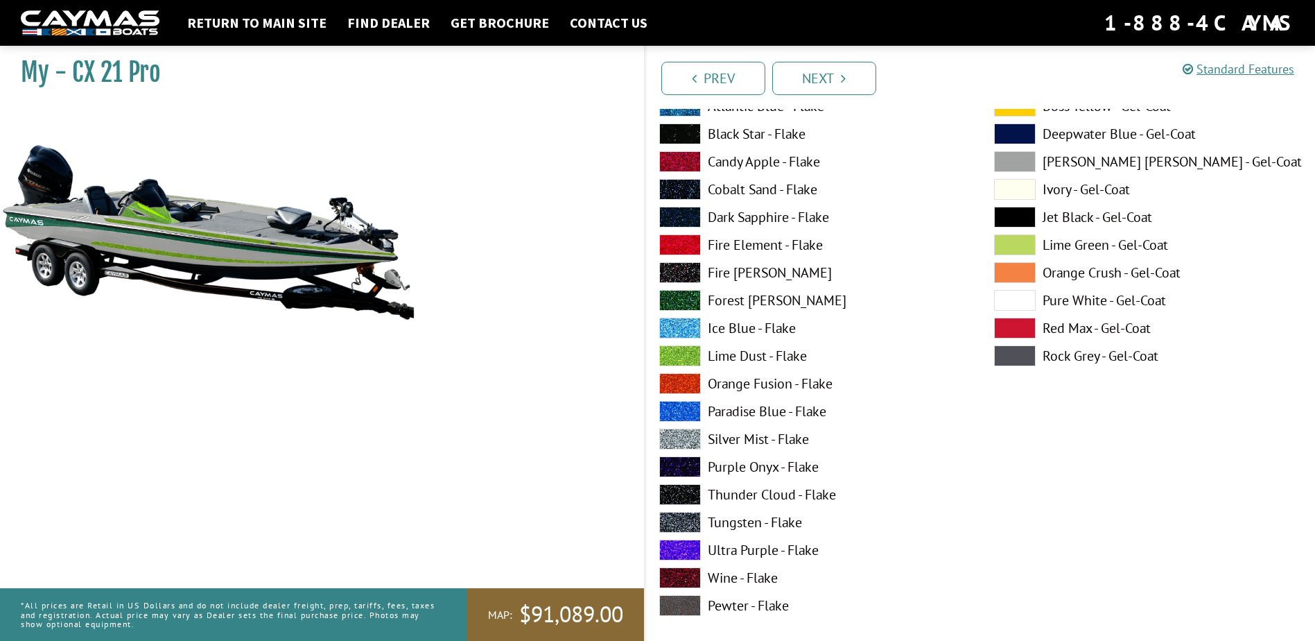
scroll to position [7348, 0]
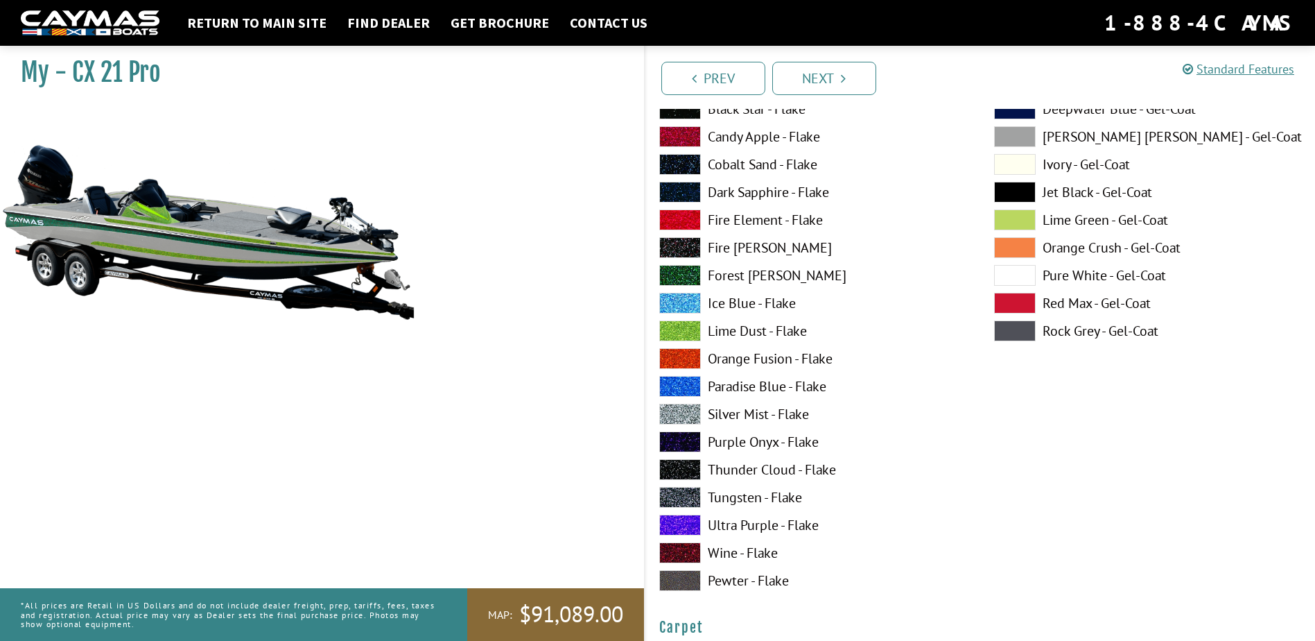
click at [1050, 220] on label "Lime Green - Gel-Coat" at bounding box center [1147, 219] width 307 height 21
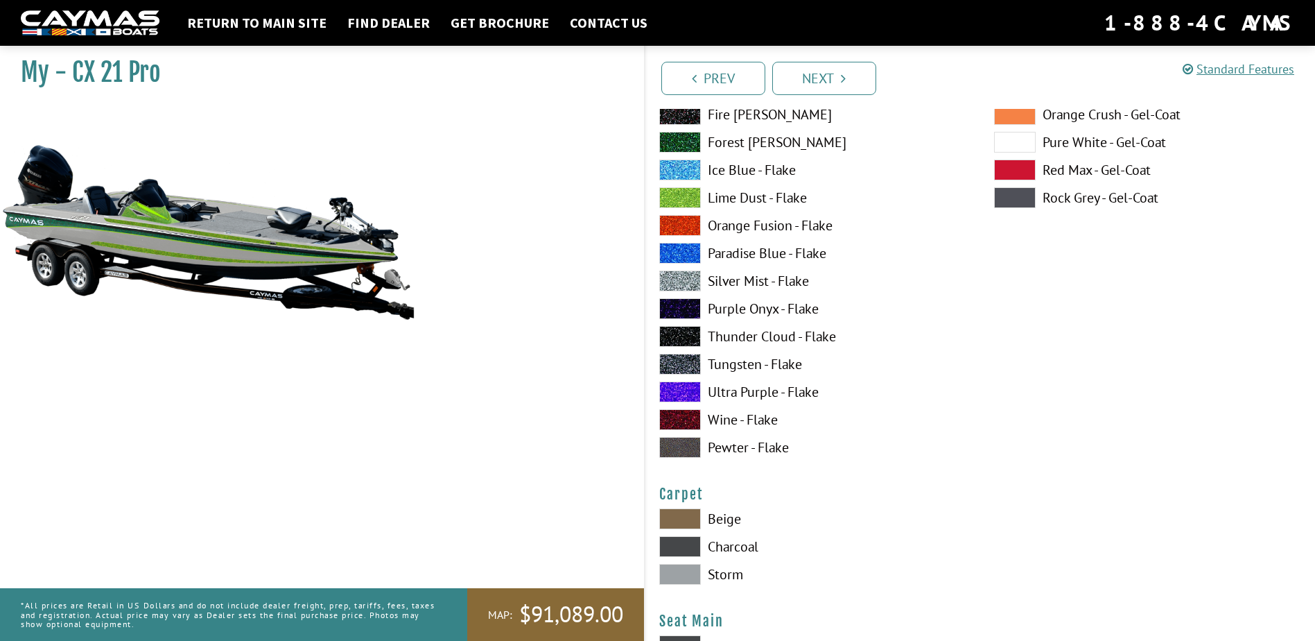
scroll to position [7487, 0]
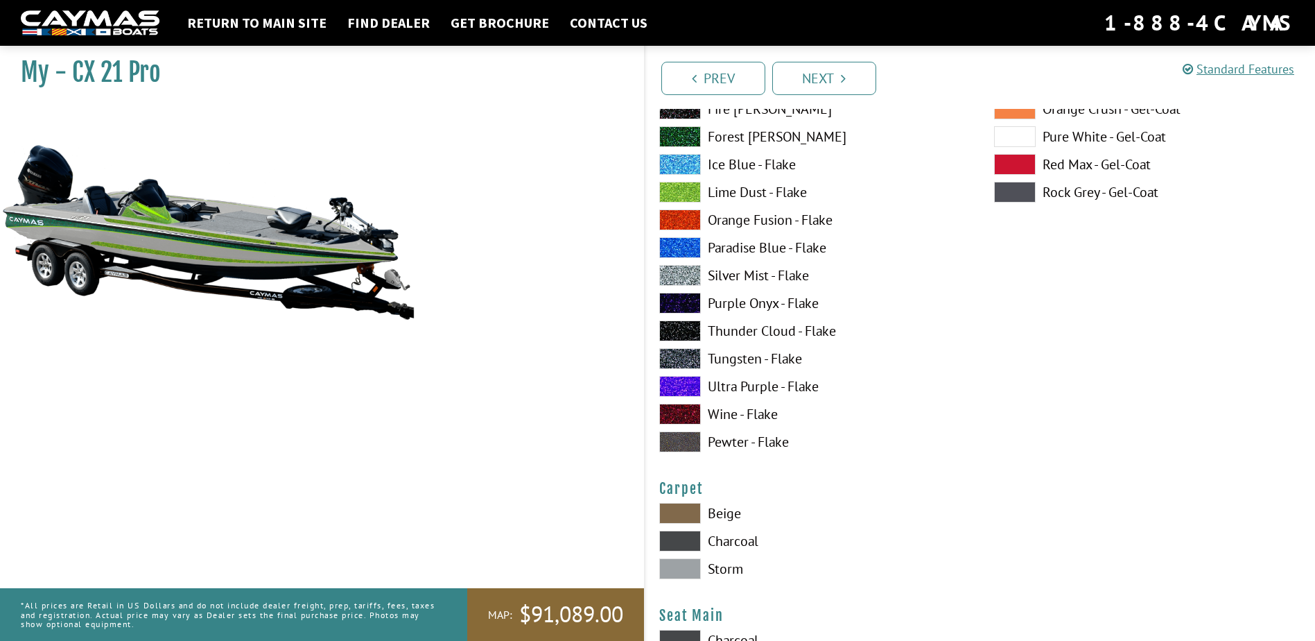
click at [702, 511] on label "Beige" at bounding box center [812, 513] width 307 height 21
click at [728, 539] on label "Charcoal" at bounding box center [812, 540] width 307 height 21
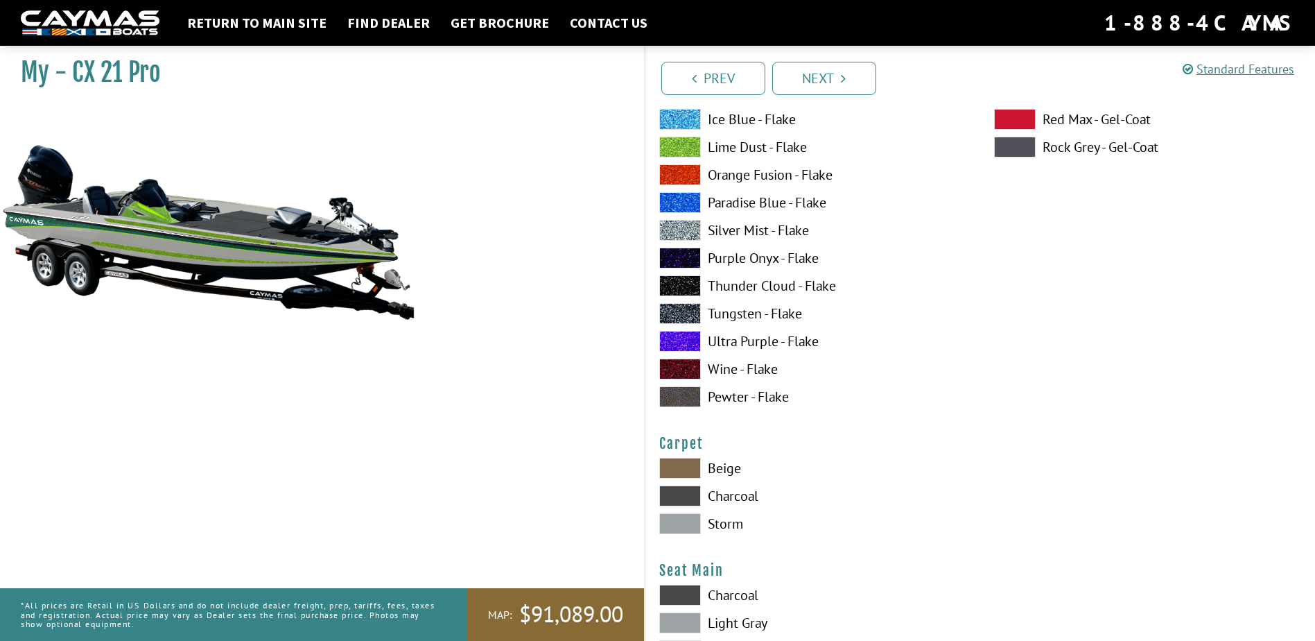
scroll to position [7556, 0]
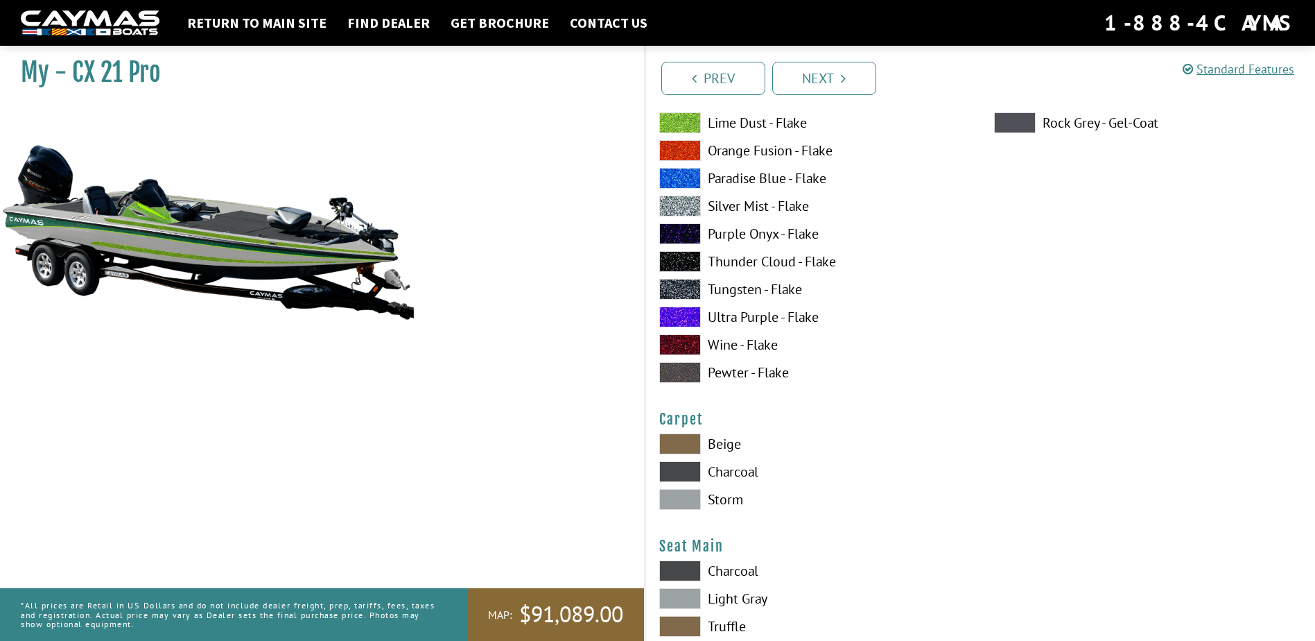
click at [735, 503] on label "Storm" at bounding box center [812, 499] width 307 height 21
click at [722, 476] on label "Charcoal" at bounding box center [812, 471] width 307 height 21
click at [722, 500] on label "Storm" at bounding box center [812, 499] width 307 height 21
click at [731, 469] on label "Charcoal" at bounding box center [812, 471] width 307 height 21
click at [713, 447] on label "Beige" at bounding box center [812, 443] width 307 height 21
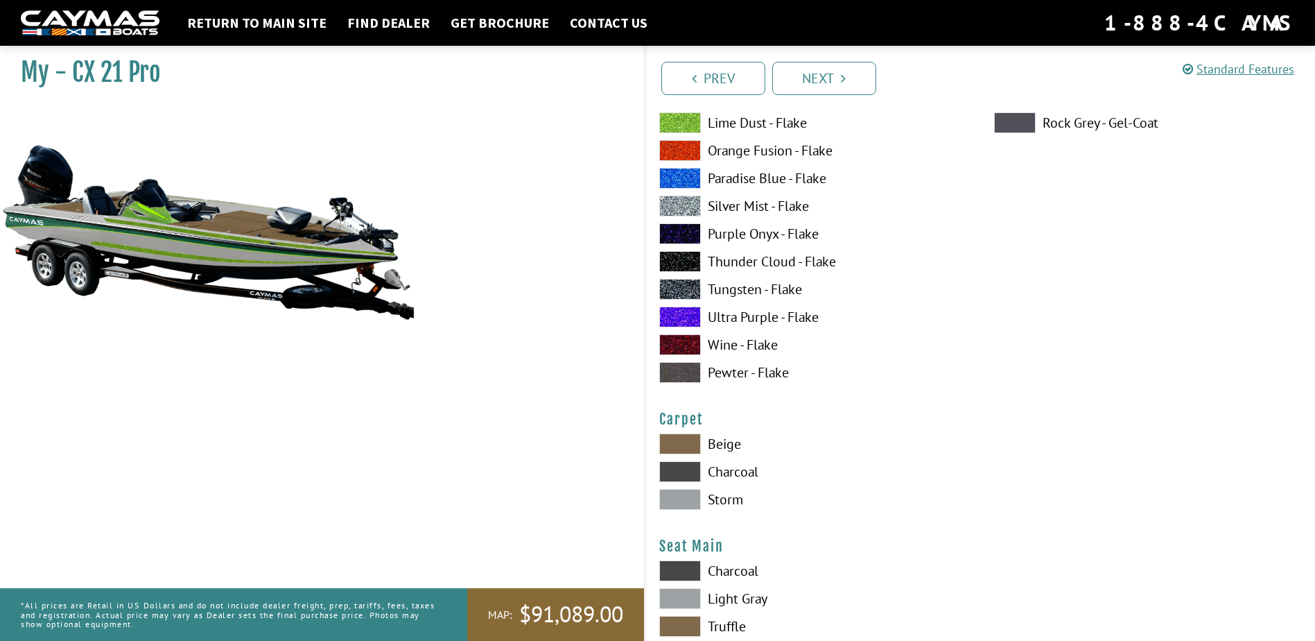
click at [727, 472] on label "Charcoal" at bounding box center [812, 471] width 307 height 21
click at [728, 499] on label "Storm" at bounding box center [812, 499] width 307 height 21
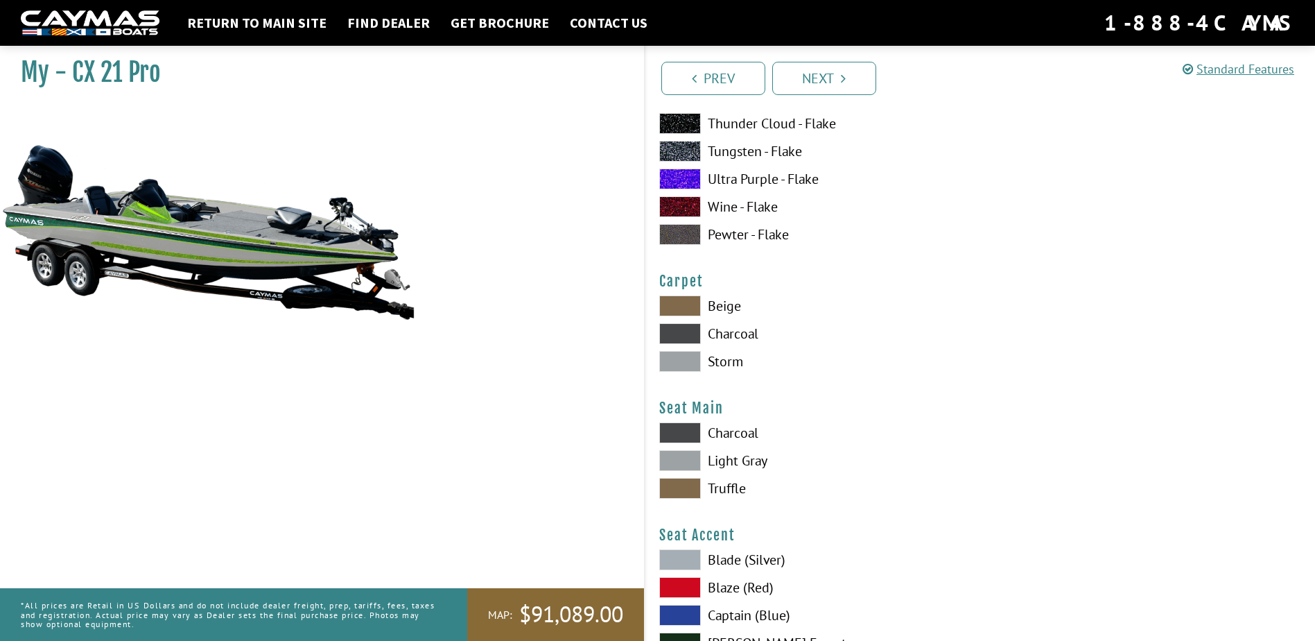
scroll to position [7695, 0]
click at [734, 462] on label "Light Gray" at bounding box center [812, 459] width 307 height 21
click at [738, 430] on label "Charcoal" at bounding box center [812, 431] width 307 height 21
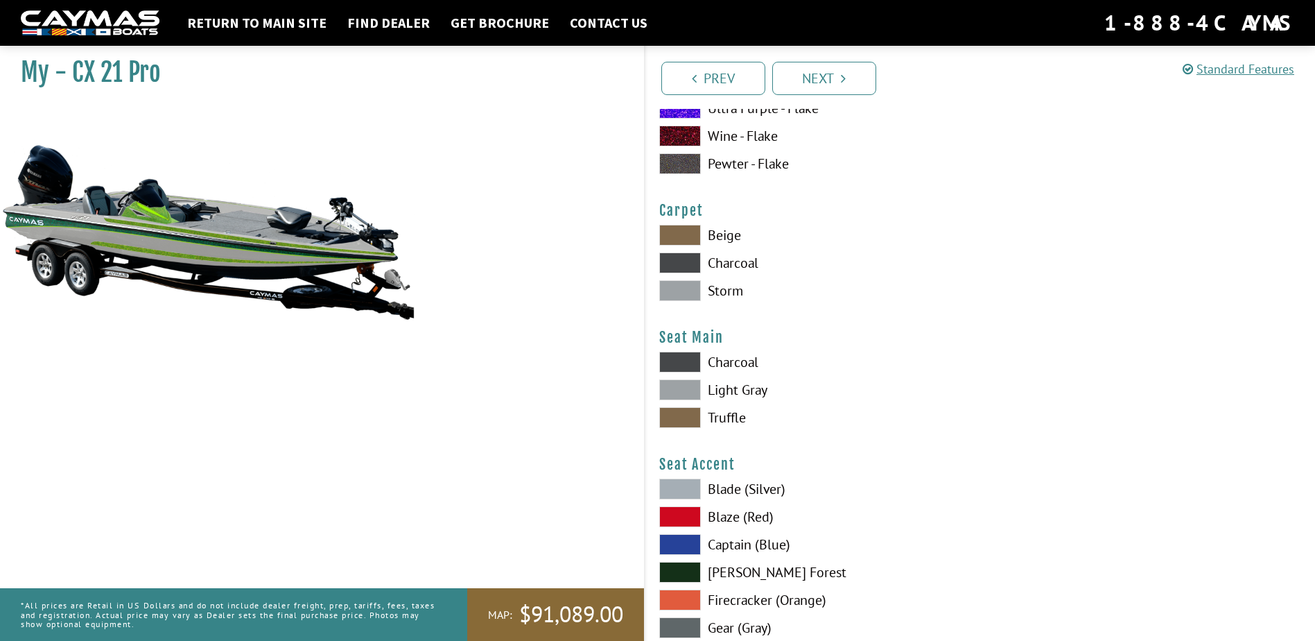
scroll to position [7764, 0]
click at [720, 267] on label "Charcoal" at bounding box center [812, 263] width 307 height 21
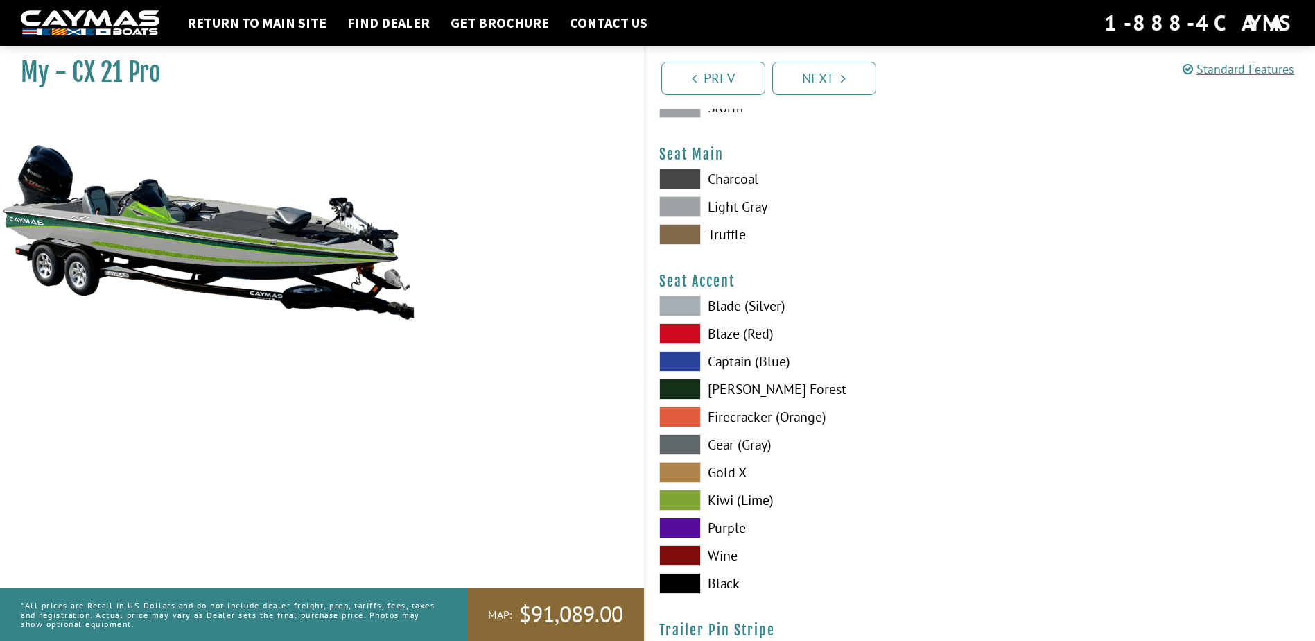
scroll to position [7972, 0]
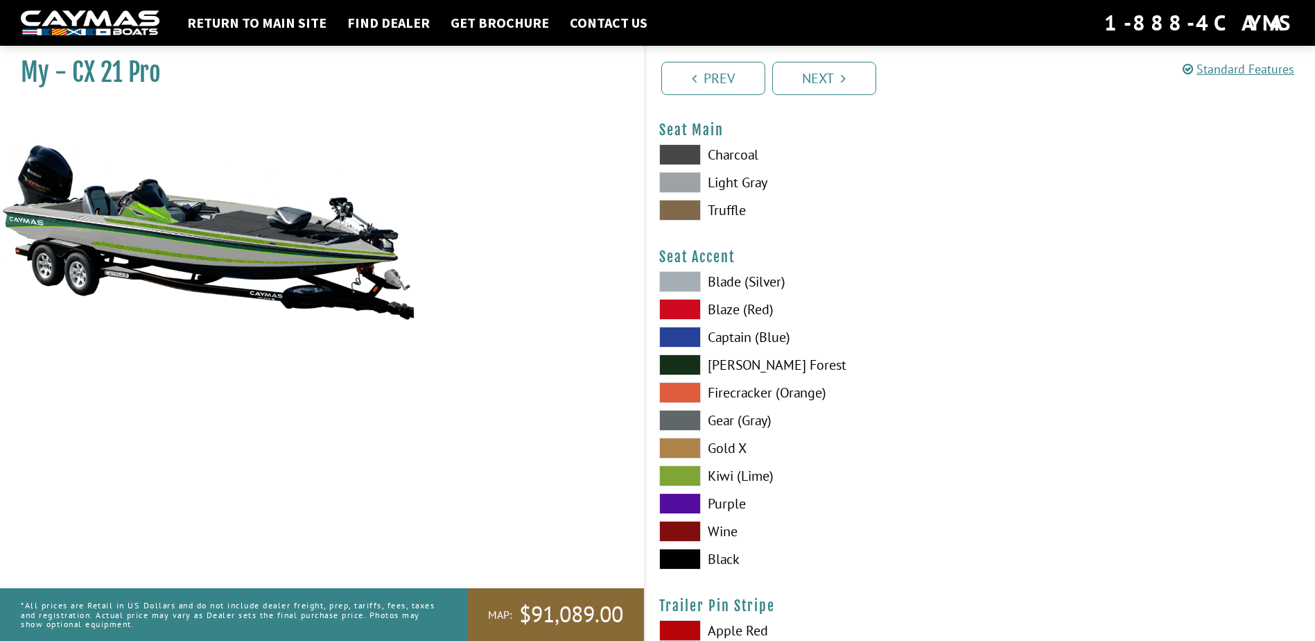
click at [742, 476] on label "Kiwi (Lime)" at bounding box center [812, 475] width 307 height 21
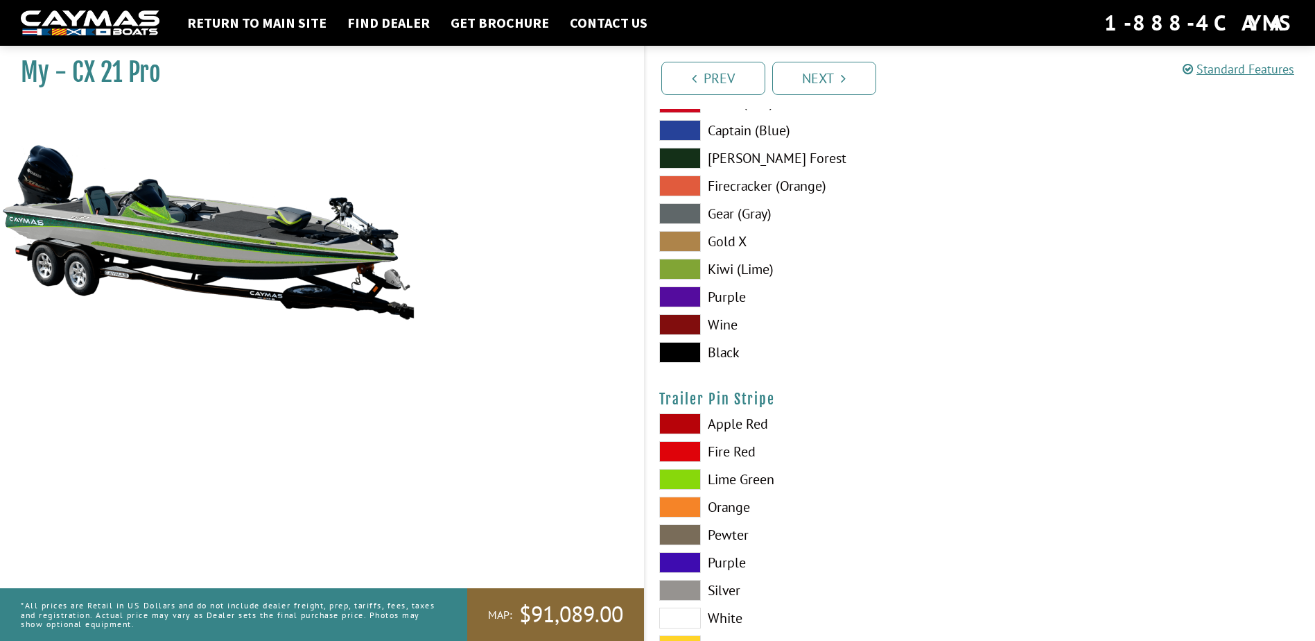
scroll to position [8180, 0]
click at [736, 478] on label "Lime Green" at bounding box center [812, 477] width 307 height 21
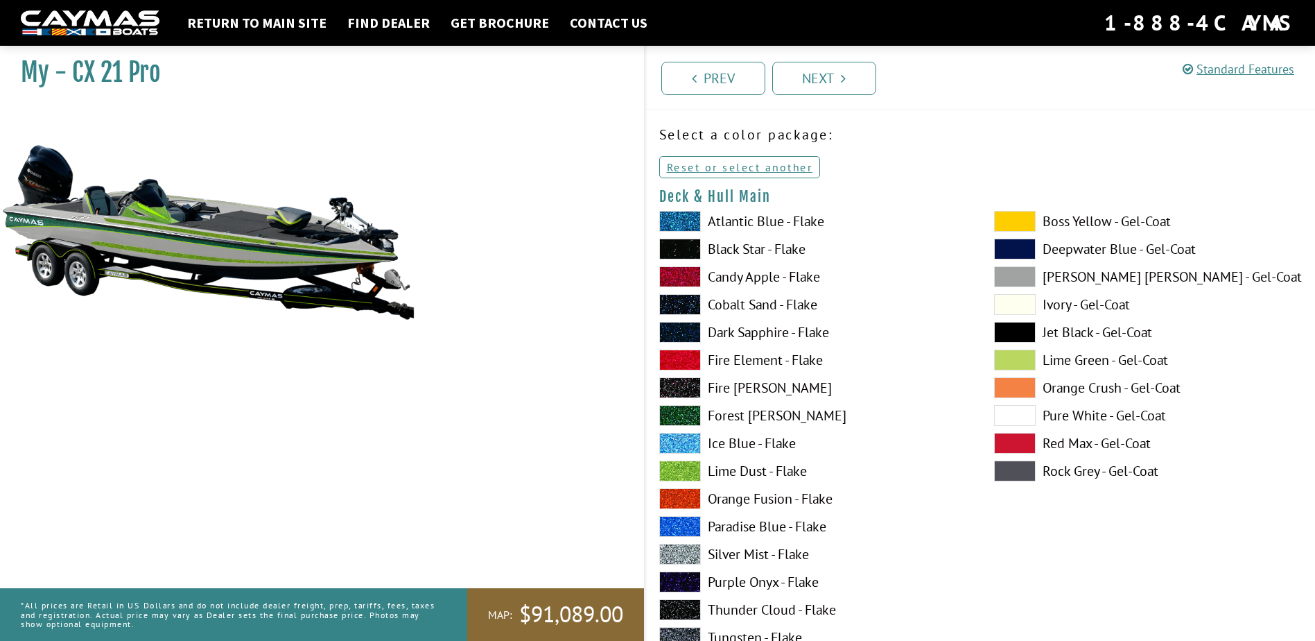
scroll to position [0, 0]
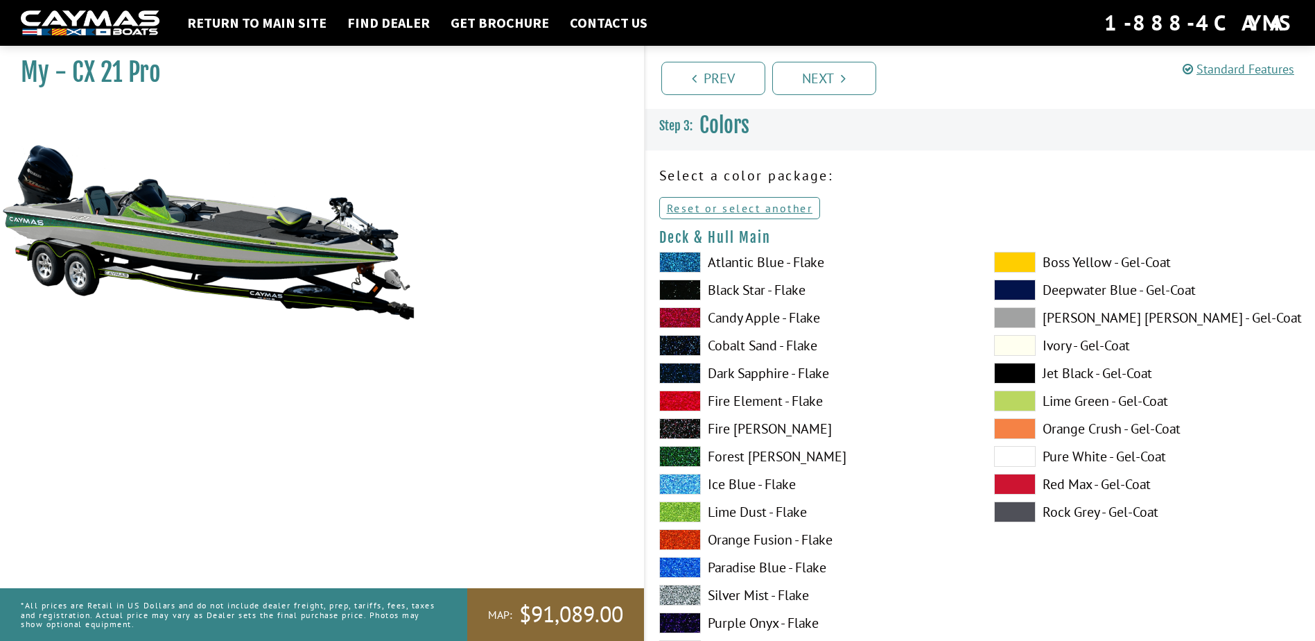
click at [767, 458] on label "Forest [PERSON_NAME]" at bounding box center [812, 456] width 307 height 21
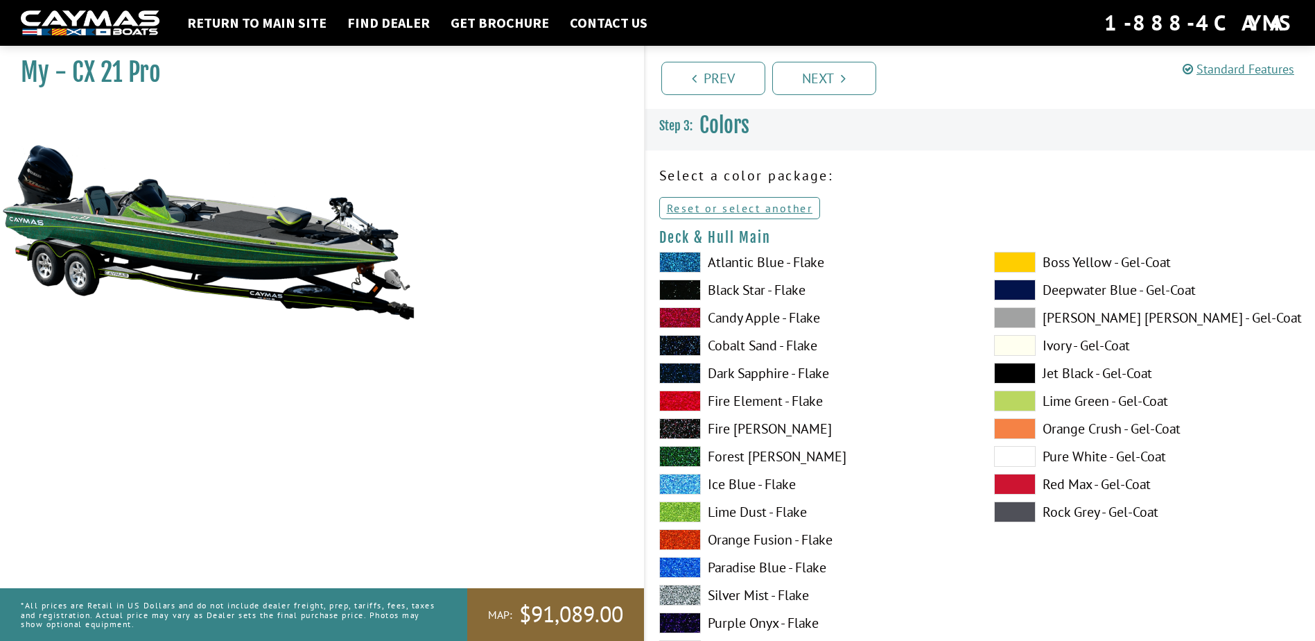
click at [765, 490] on label "Ice Blue - Flake" at bounding box center [812, 483] width 307 height 21
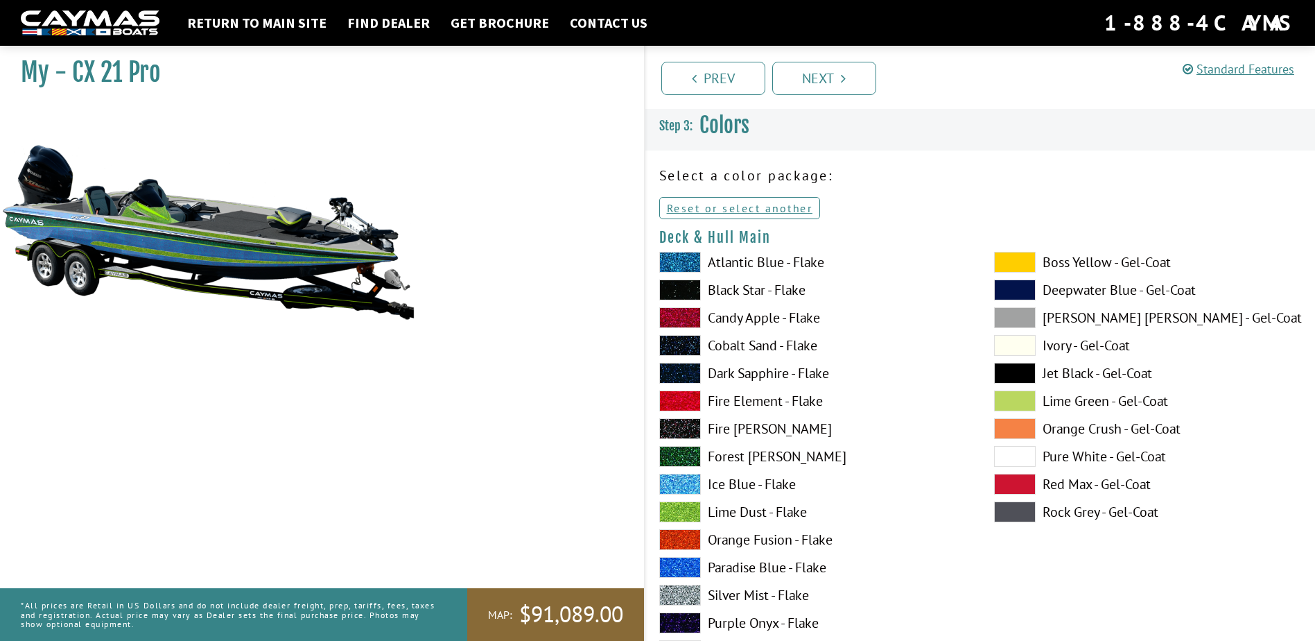
click at [773, 508] on label "Lime Dust - Flake" at bounding box center [812, 511] width 307 height 21
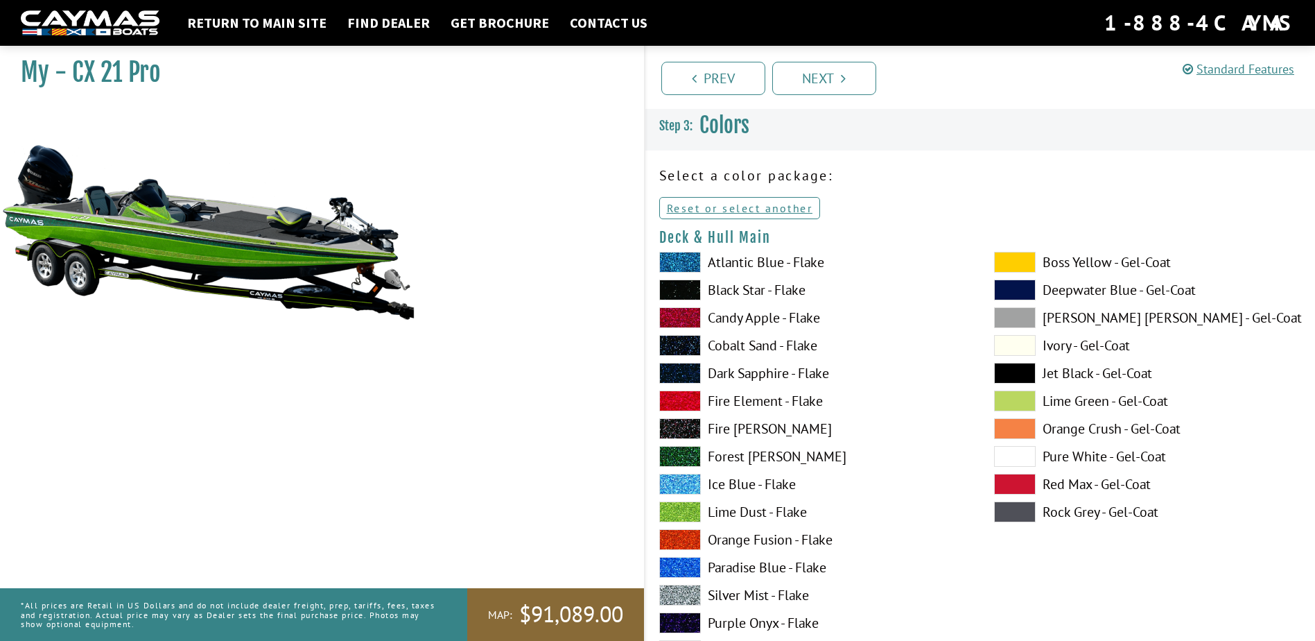
click at [731, 455] on label "Forest [PERSON_NAME]" at bounding box center [812, 456] width 307 height 21
click at [1009, 399] on span at bounding box center [1015, 400] width 42 height 21
click at [1023, 340] on span at bounding box center [1015, 345] width 42 height 21
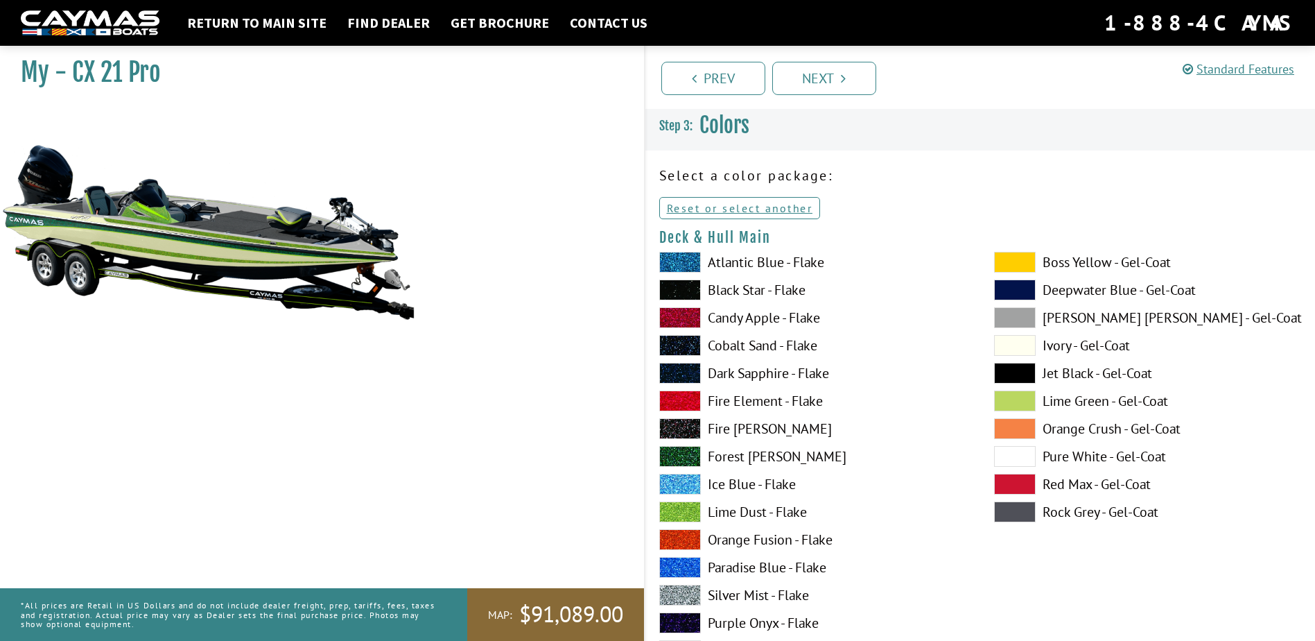
click at [1018, 311] on span at bounding box center [1015, 317] width 42 height 21
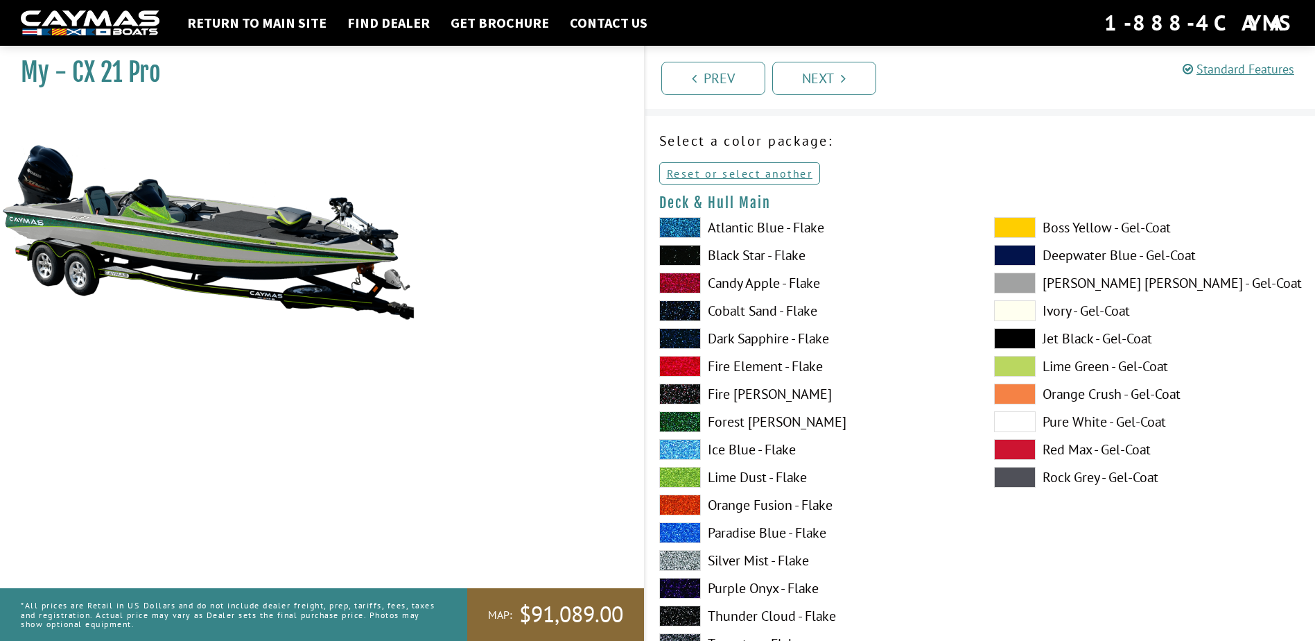
scroll to position [69, 0]
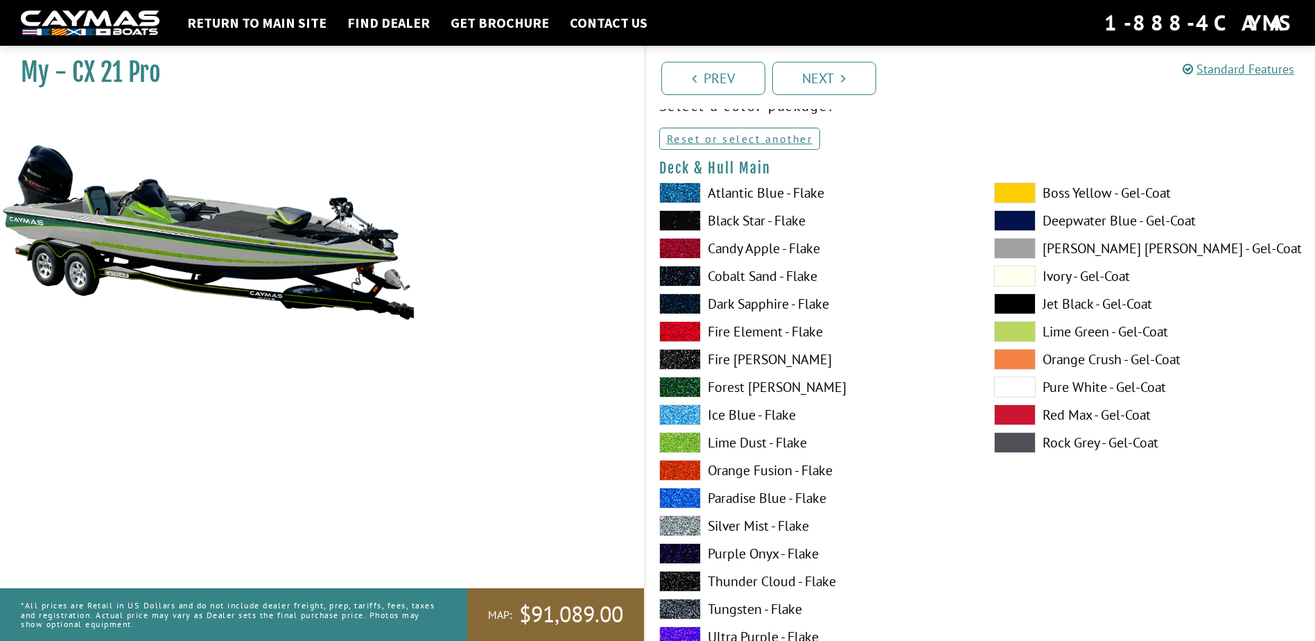
click at [748, 529] on label "Silver Mist - Flake" at bounding box center [812, 525] width 307 height 21
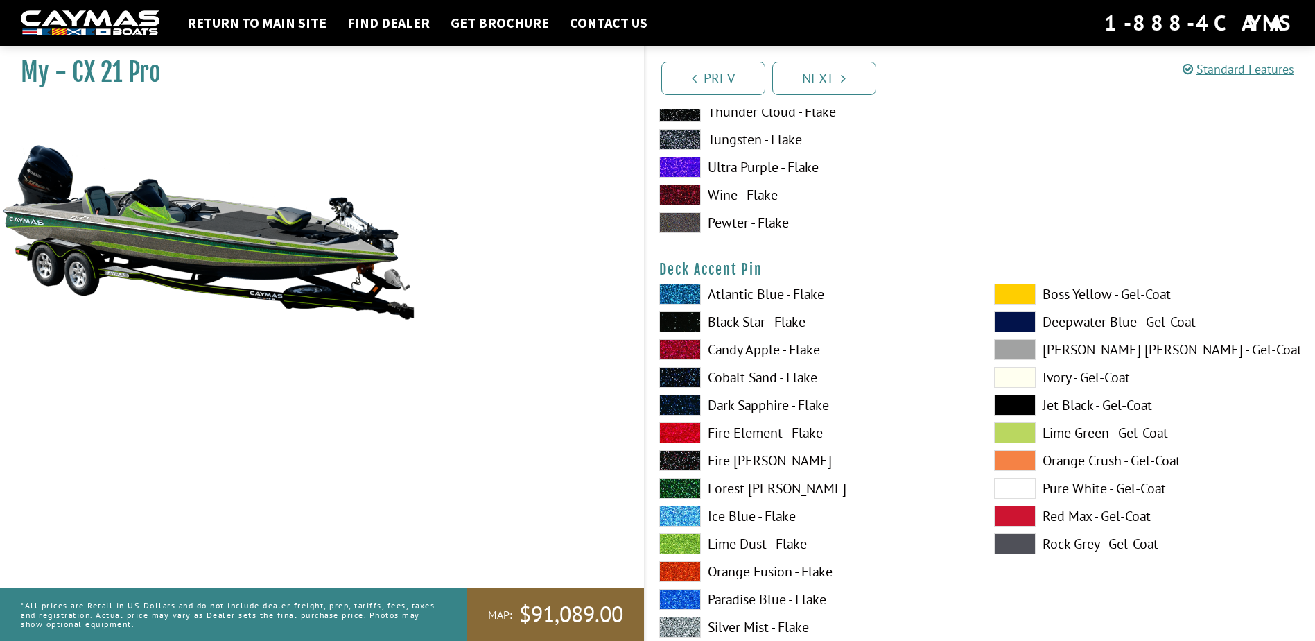
scroll to position [1178, 0]
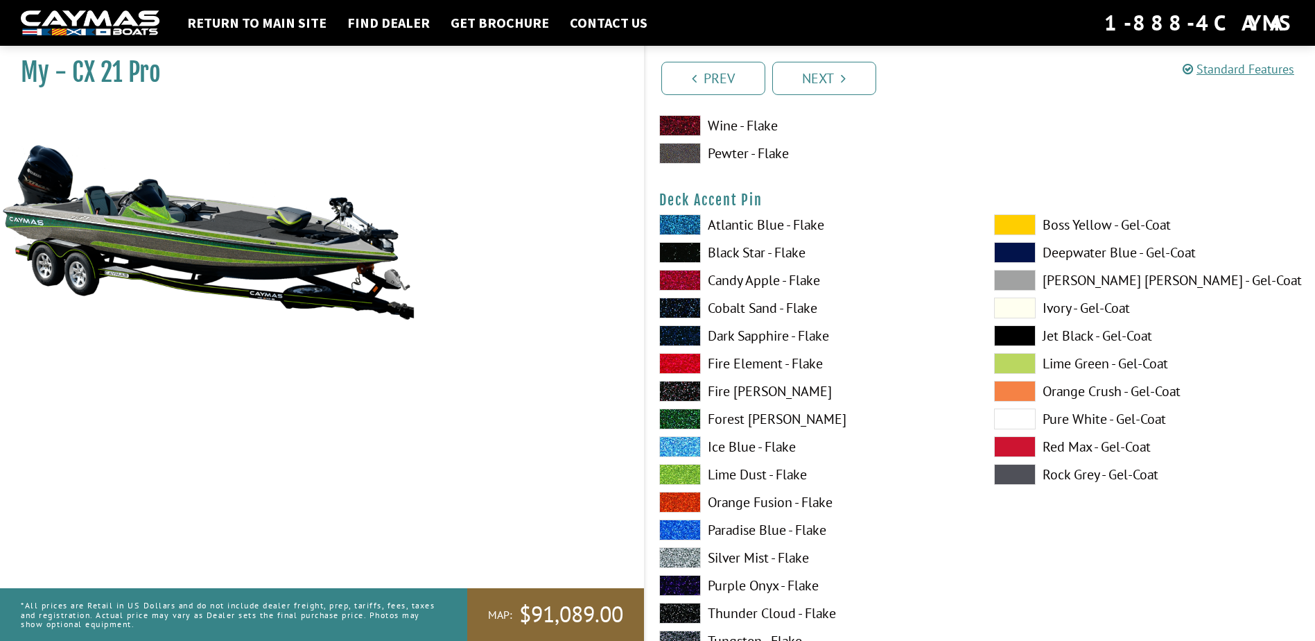
click at [1009, 355] on span at bounding box center [1015, 363] width 42 height 21
click at [776, 477] on label "Lime Dust - Flake" at bounding box center [812, 474] width 307 height 21
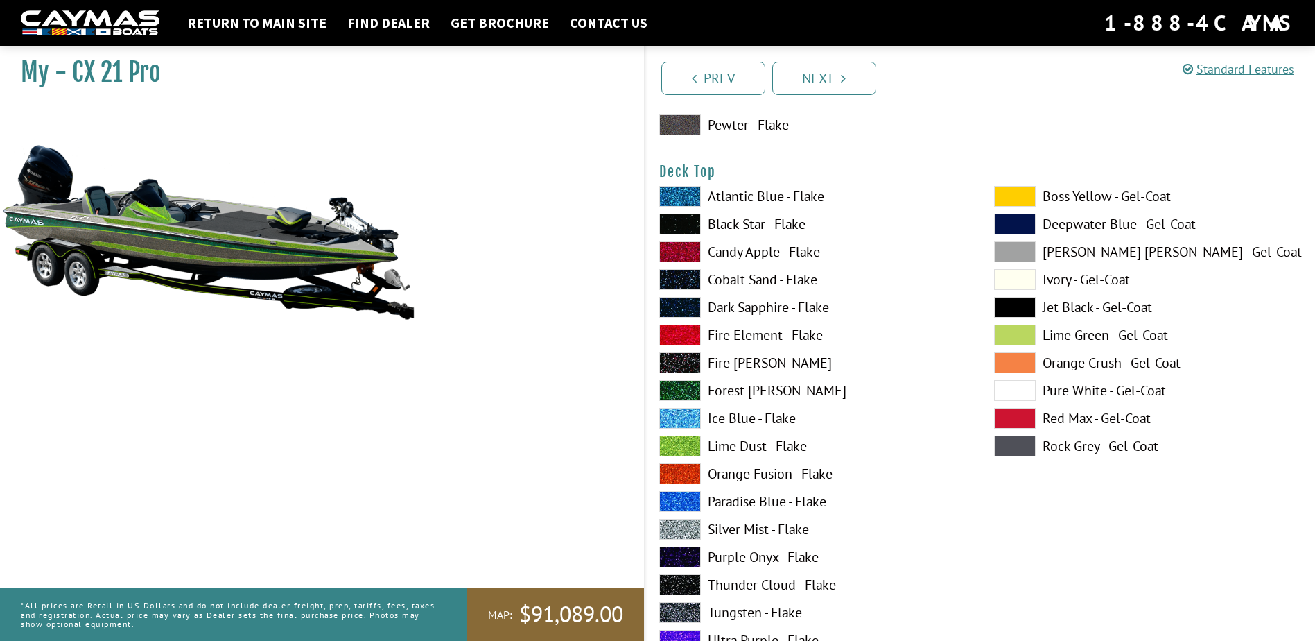
scroll to position [1802, 0]
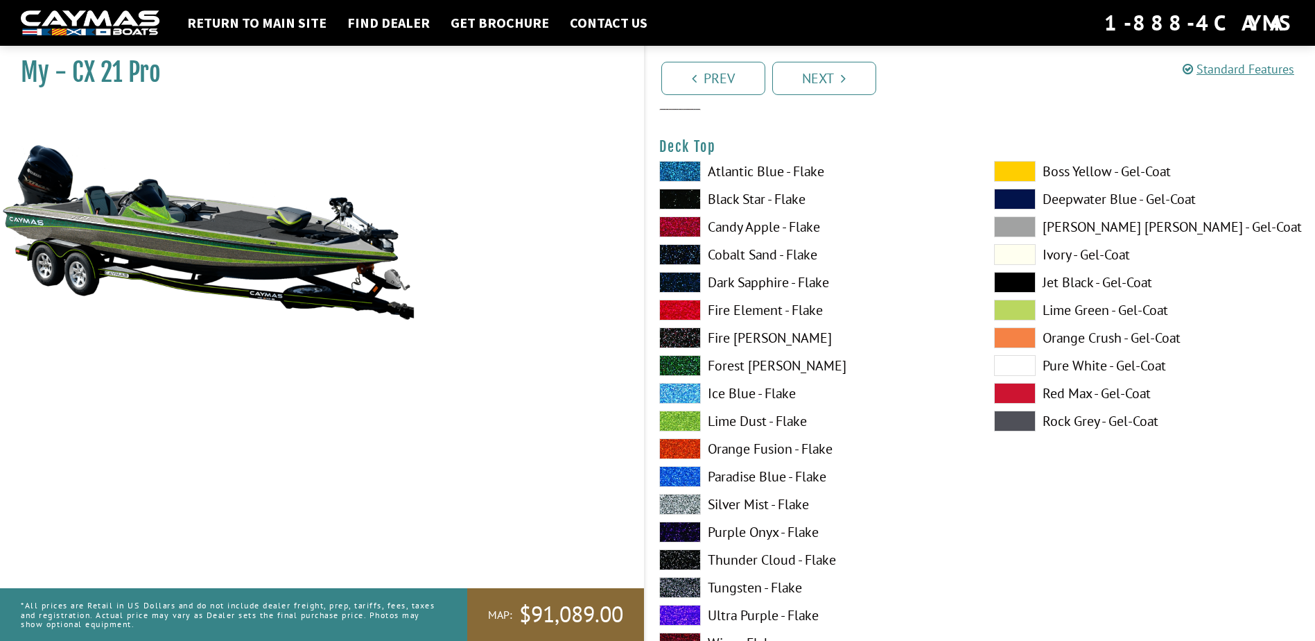
click at [771, 417] on label "Lime Dust - Flake" at bounding box center [812, 420] width 307 height 21
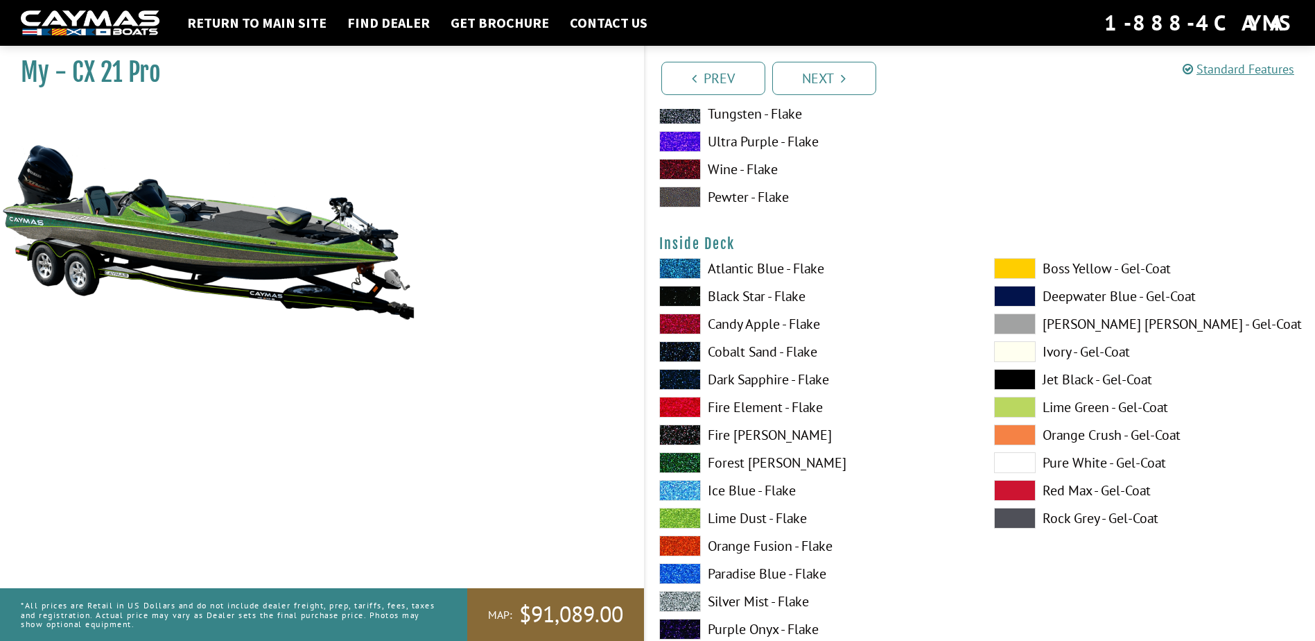
scroll to position [2912, 0]
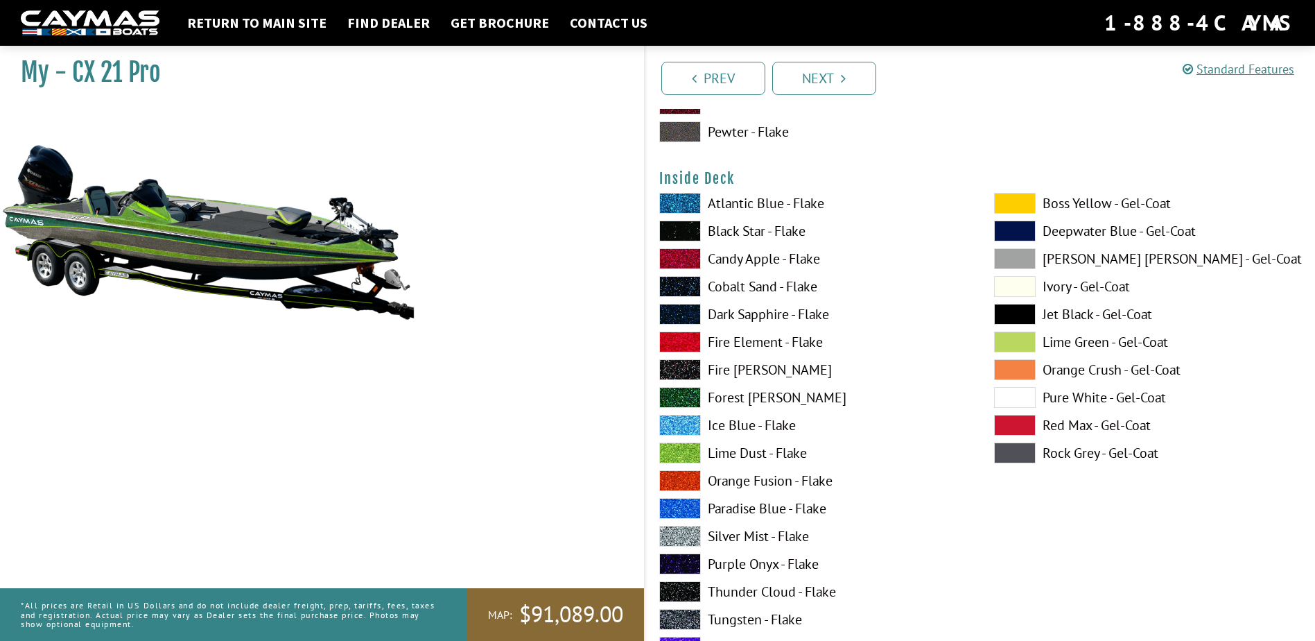
click at [788, 535] on label "Silver Mist - Flake" at bounding box center [812, 535] width 307 height 21
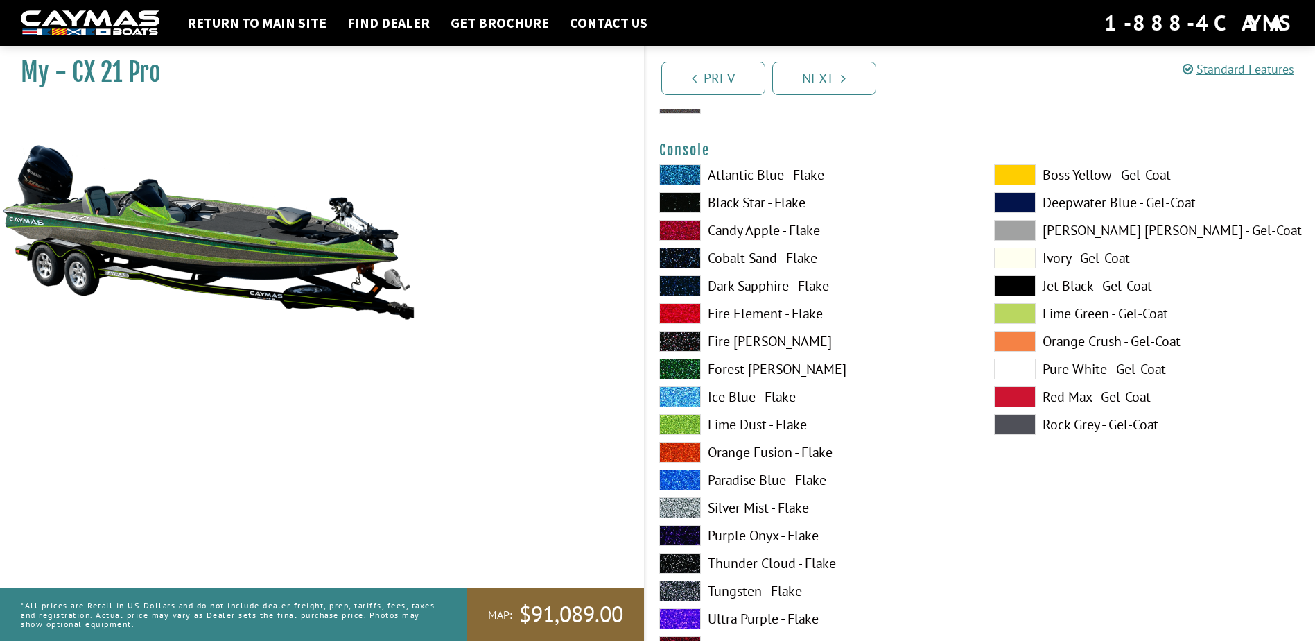
scroll to position [3535, 0]
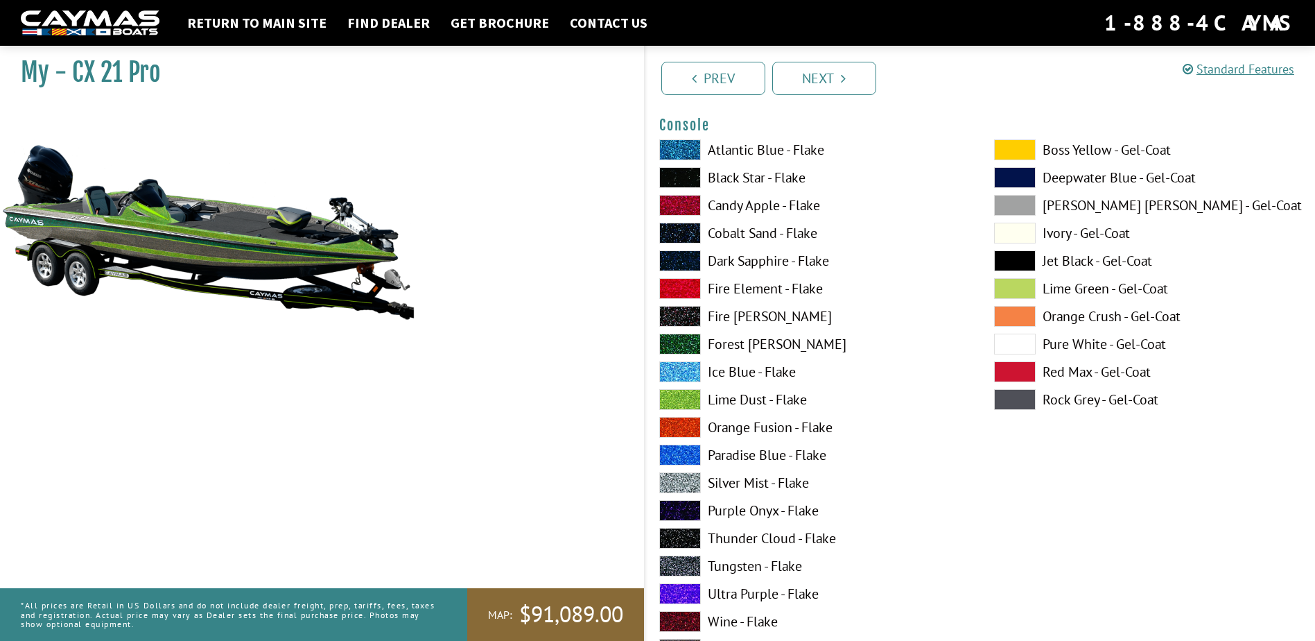
click at [739, 345] on label "Forest [PERSON_NAME]" at bounding box center [812, 343] width 307 height 21
click at [727, 401] on label "Lime Dust - Flake" at bounding box center [812, 399] width 307 height 21
click at [718, 340] on label "Forest [PERSON_NAME]" at bounding box center [812, 343] width 307 height 21
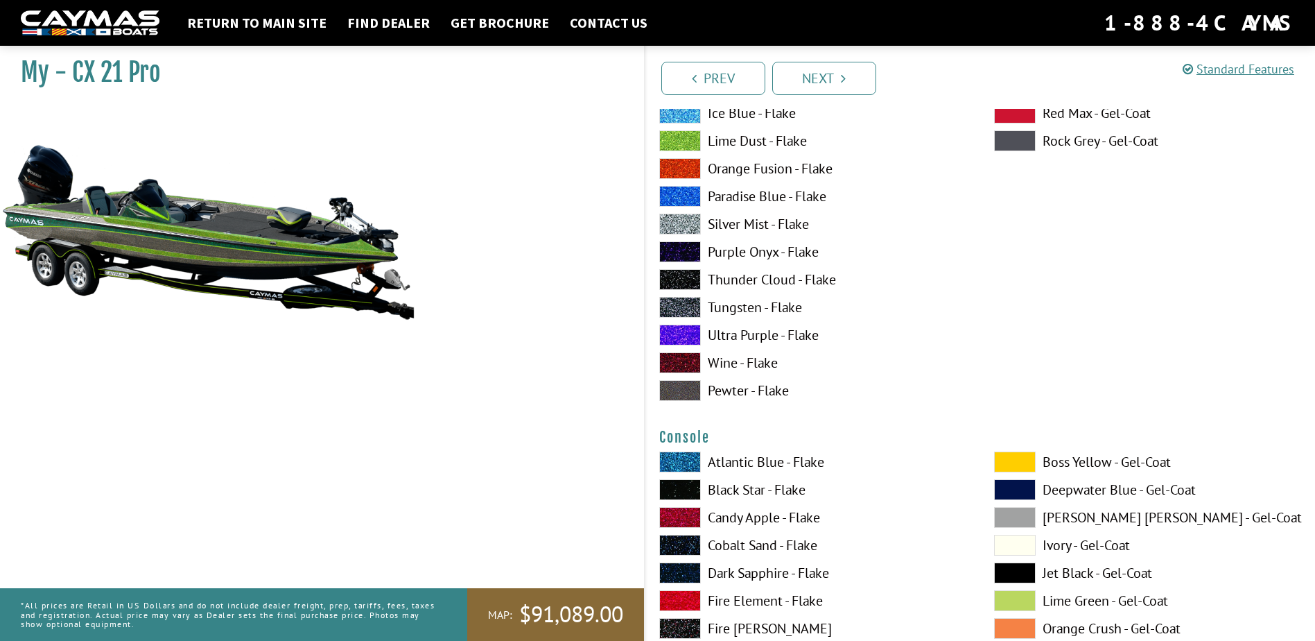
scroll to position [3120, 0]
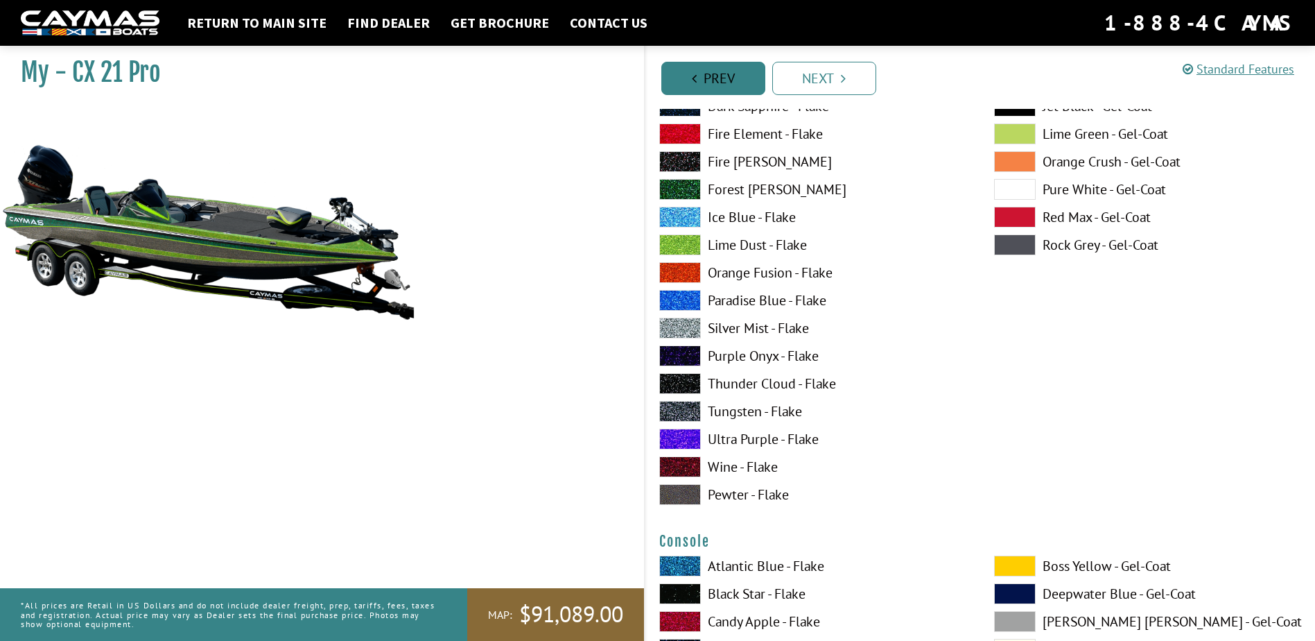
click at [723, 75] on link "Prev" at bounding box center [713, 78] width 104 height 33
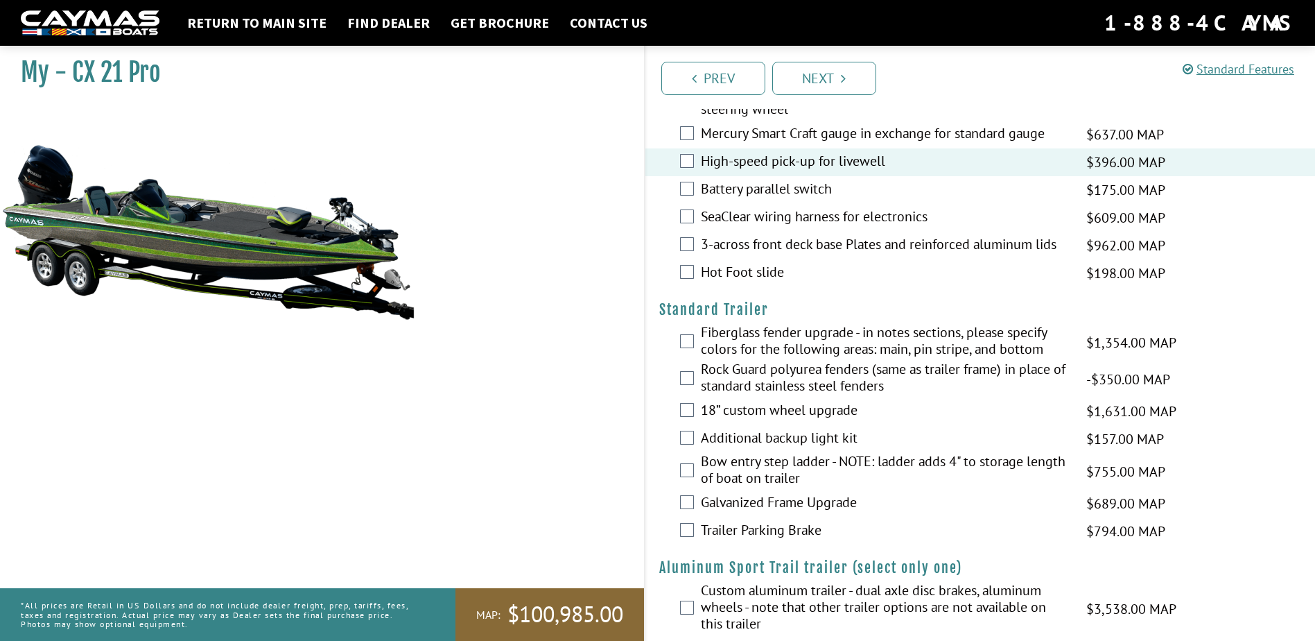
scroll to position [1728, 0]
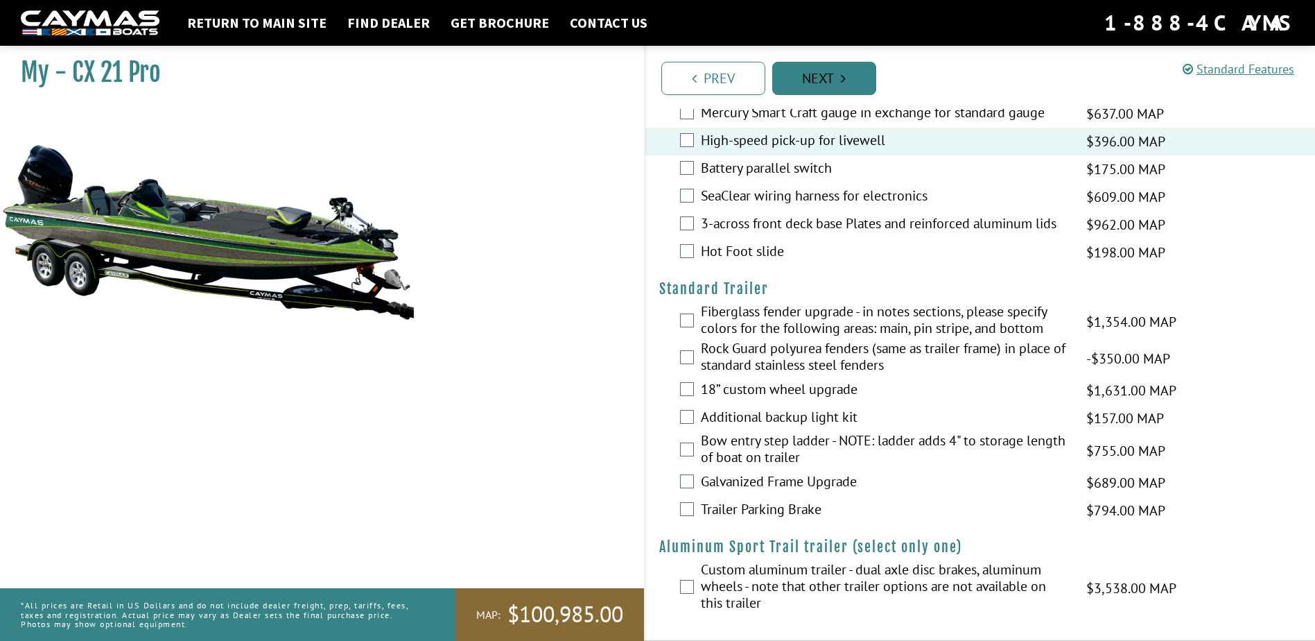
click at [819, 74] on link "Next" at bounding box center [824, 78] width 104 height 33
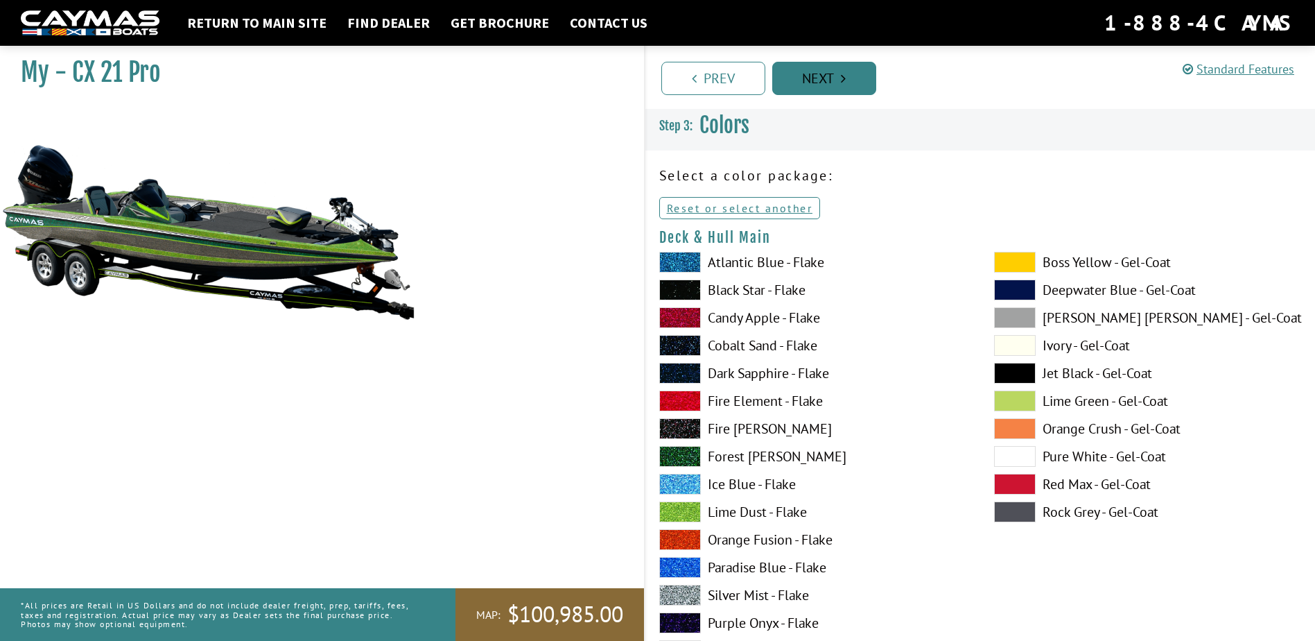
click at [772, 62] on link "Next" at bounding box center [824, 78] width 104 height 33
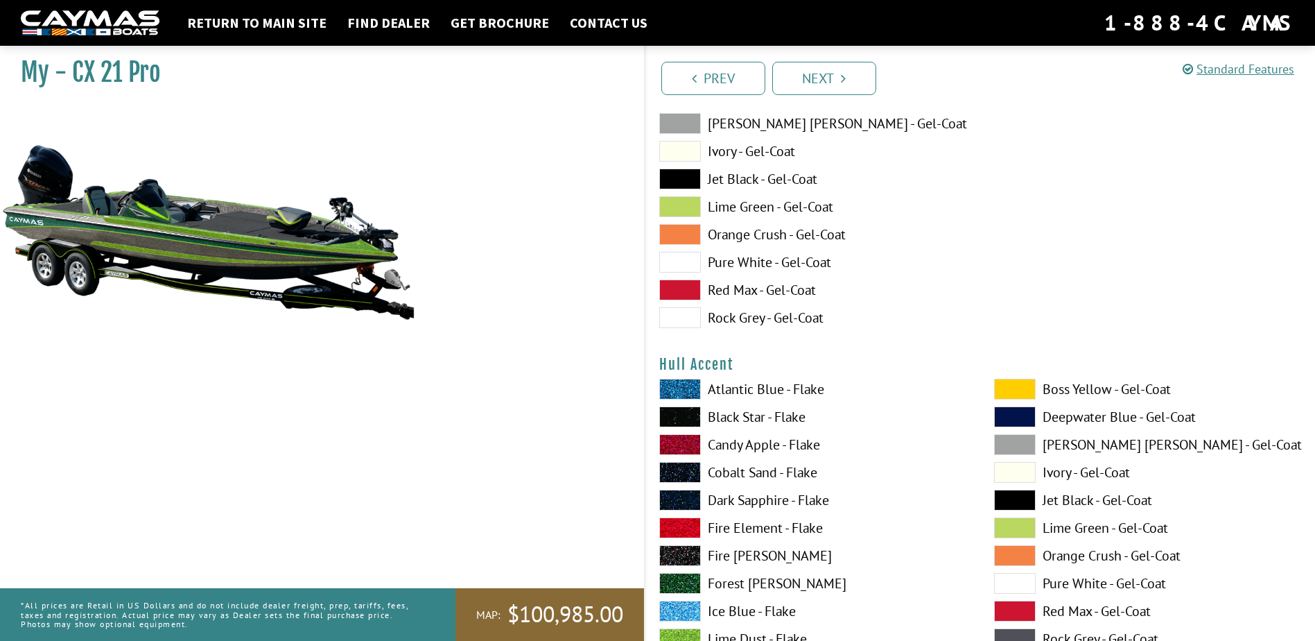
scroll to position [5456, 0]
